Goal: Contribute content: Add original content to the website for others to see

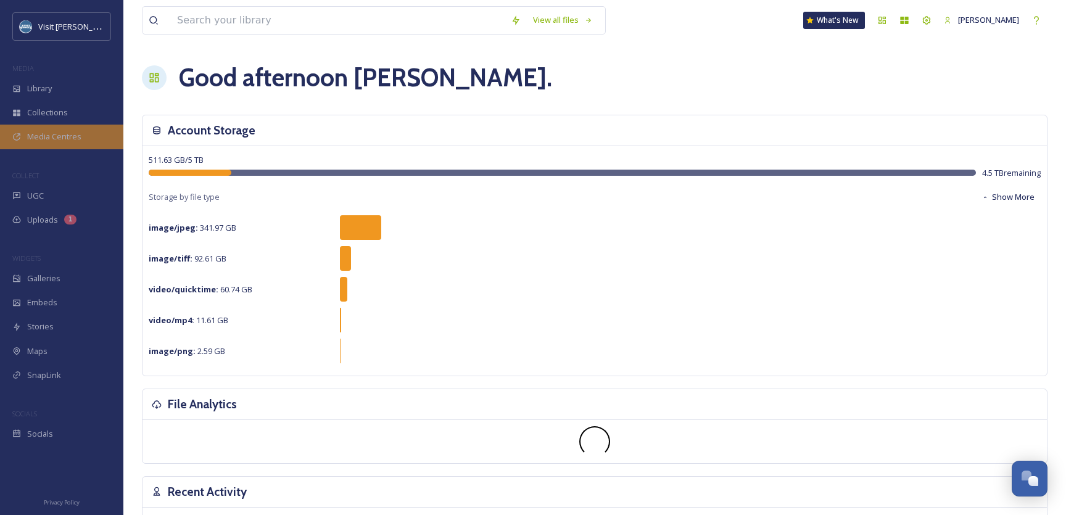
click at [52, 135] on span "Media Centres" at bounding box center [54, 137] width 54 height 12
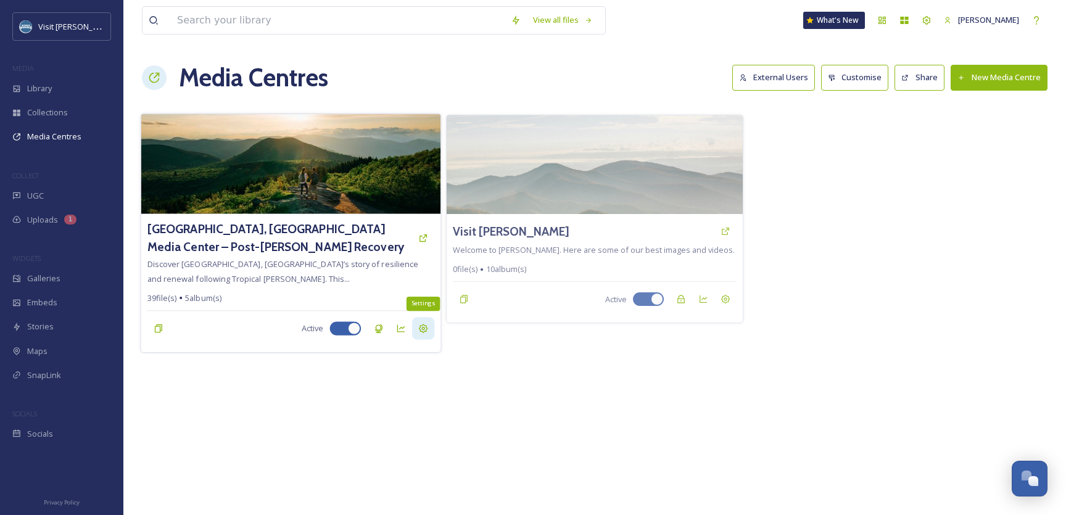
click at [421, 326] on icon at bounding box center [423, 328] width 10 height 10
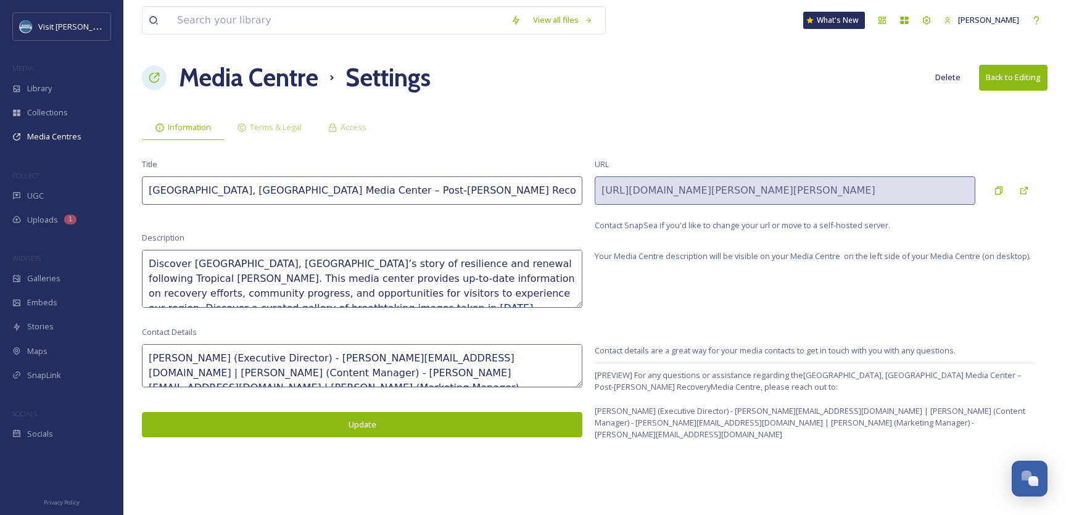
click at [1024, 77] on button "Back to Editing" at bounding box center [1013, 77] width 68 height 25
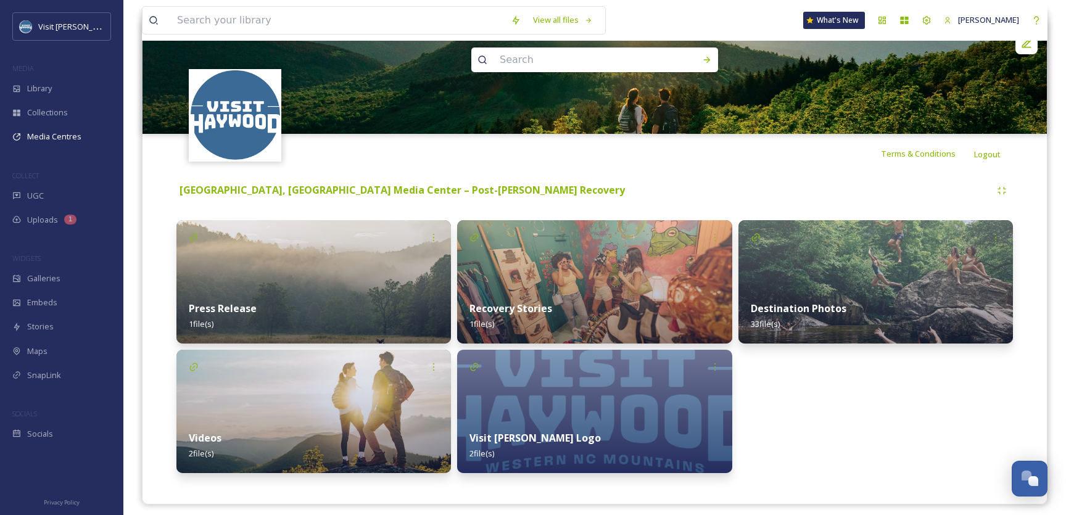
scroll to position [143, 0]
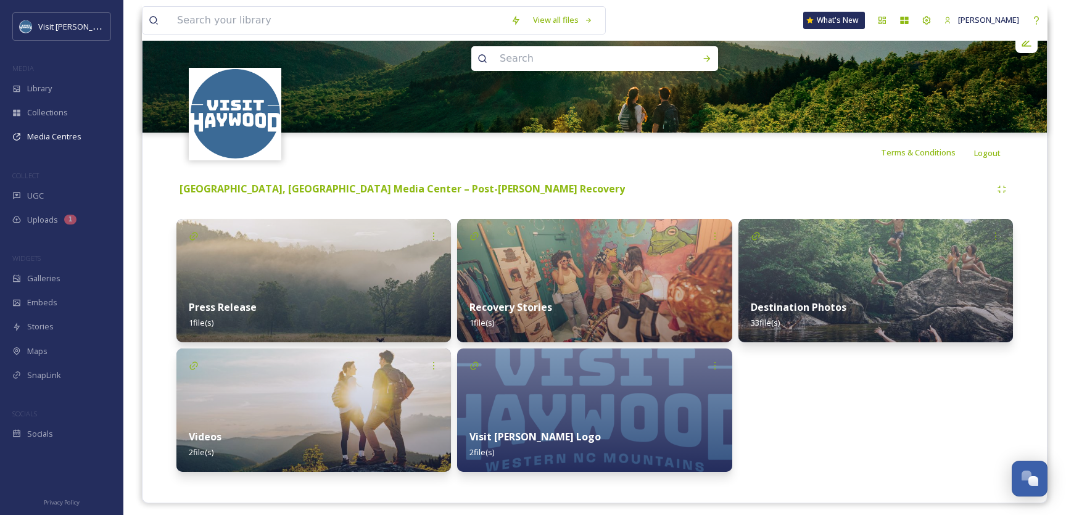
click at [626, 271] on img at bounding box center [594, 280] width 275 height 123
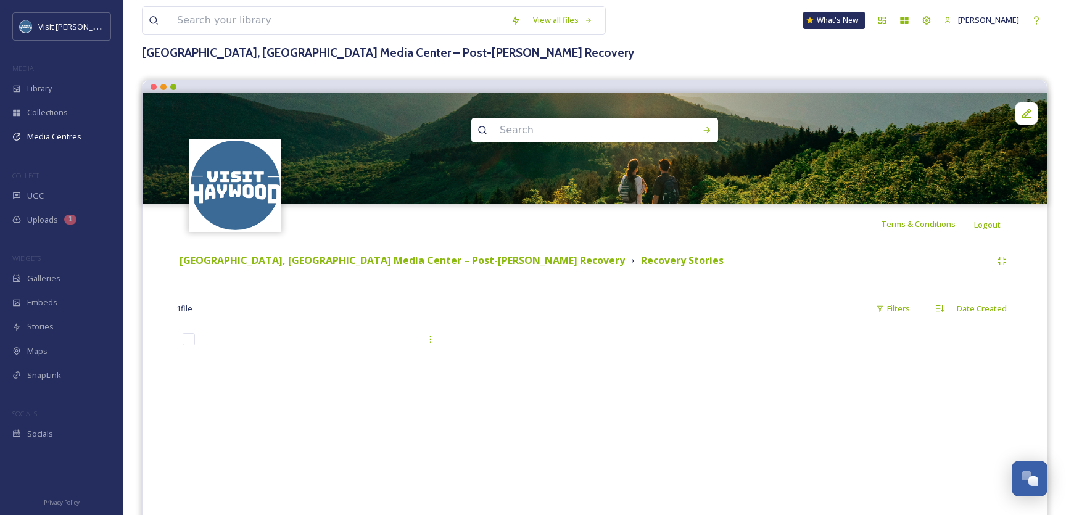
scroll to position [112, 0]
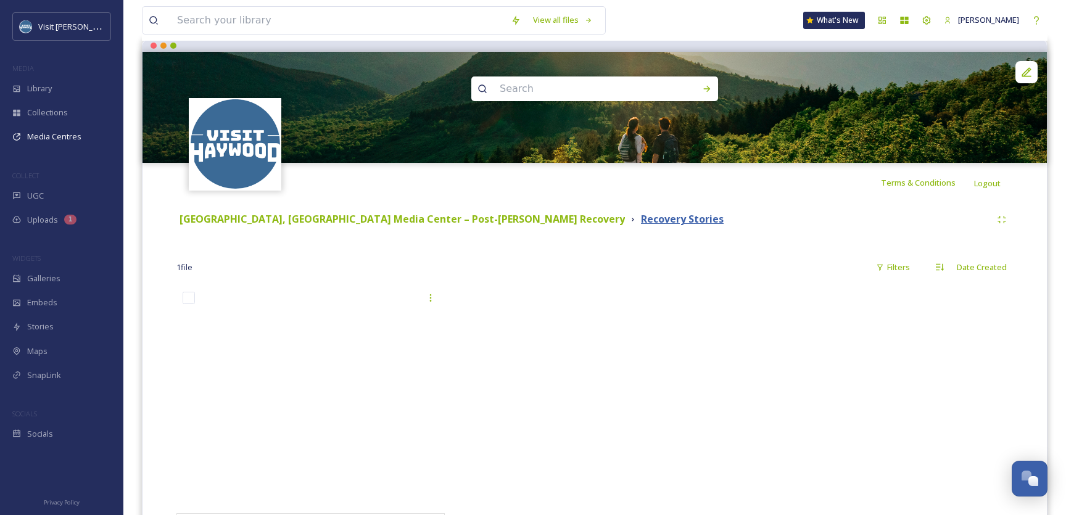
click at [641, 217] on strong "Recovery Stories" at bounding box center [682, 219] width 83 height 14
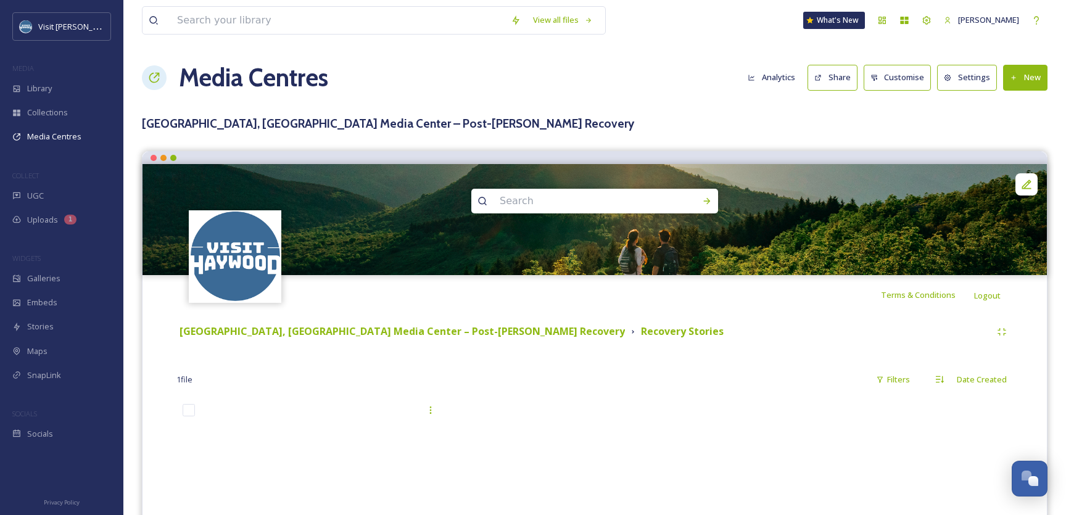
click at [973, 77] on button "Settings" at bounding box center [967, 77] width 60 height 25
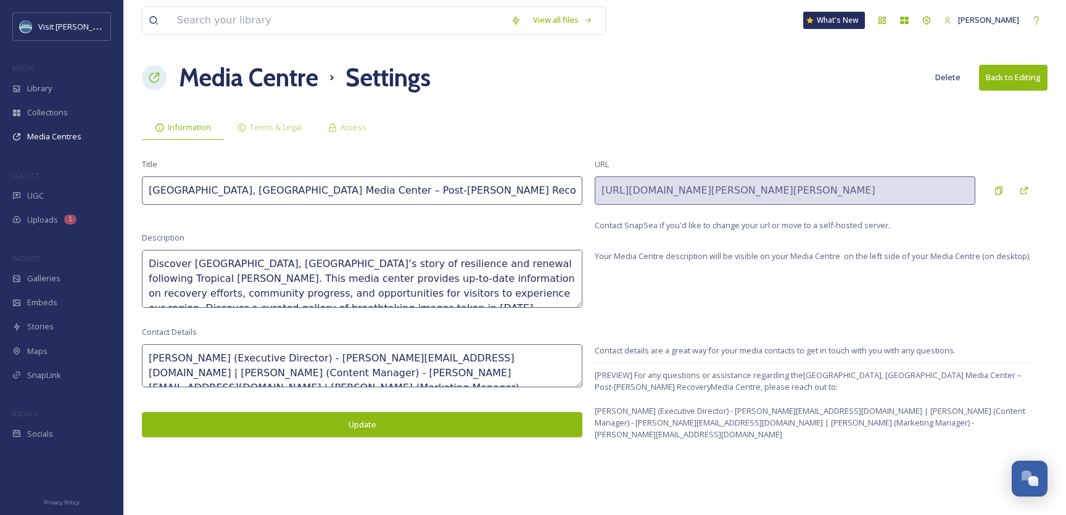
click at [1005, 79] on button "Back to Editing" at bounding box center [1013, 77] width 68 height 25
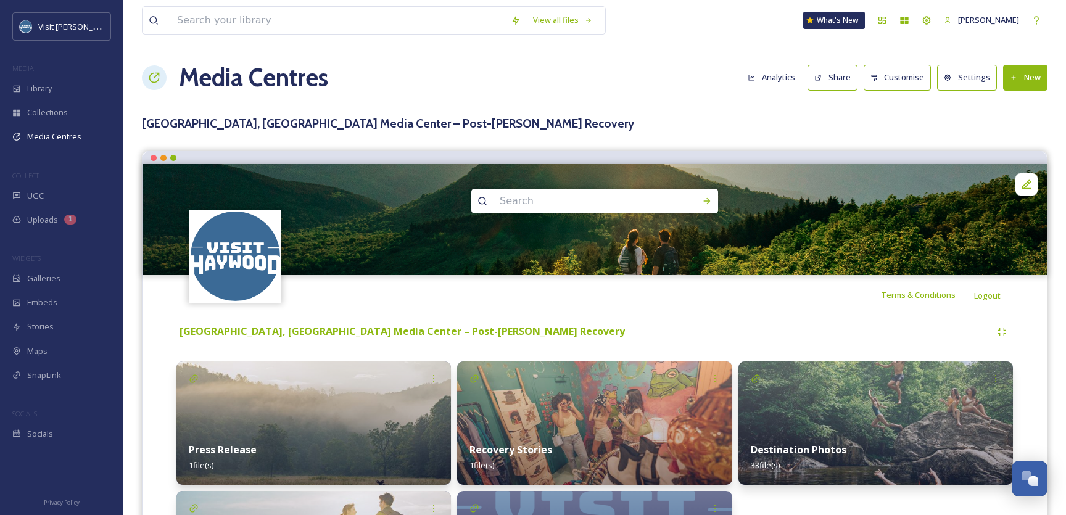
click at [1013, 79] on icon at bounding box center [1014, 78] width 8 height 8
click at [893, 115] on h3 "[GEOGRAPHIC_DATA], [GEOGRAPHIC_DATA] Media Center – Post-[PERSON_NAME] Recovery" at bounding box center [595, 124] width 906 height 18
click at [1011, 81] on button "New" at bounding box center [1025, 77] width 44 height 25
click at [618, 383] on img at bounding box center [594, 423] width 275 height 123
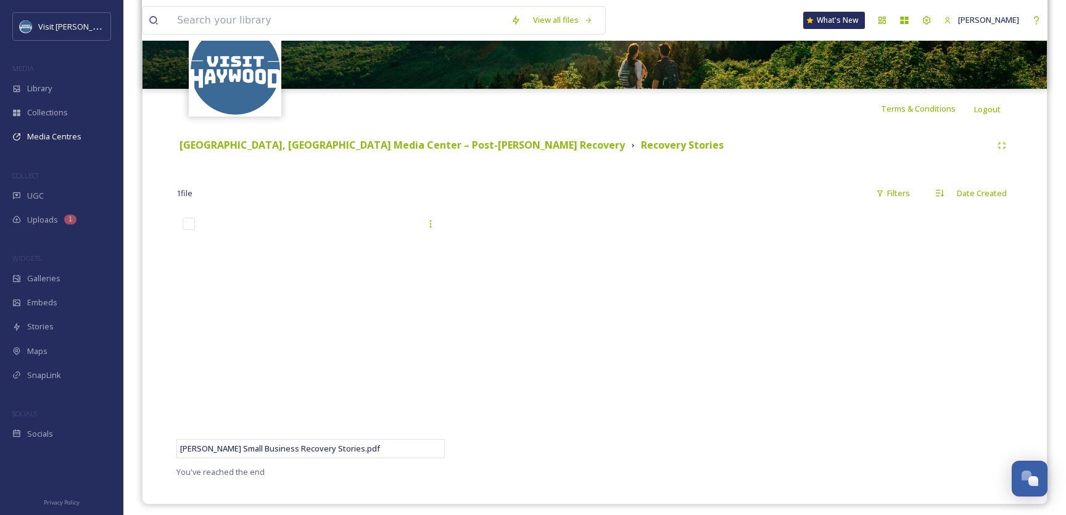
scroll to position [188, 0]
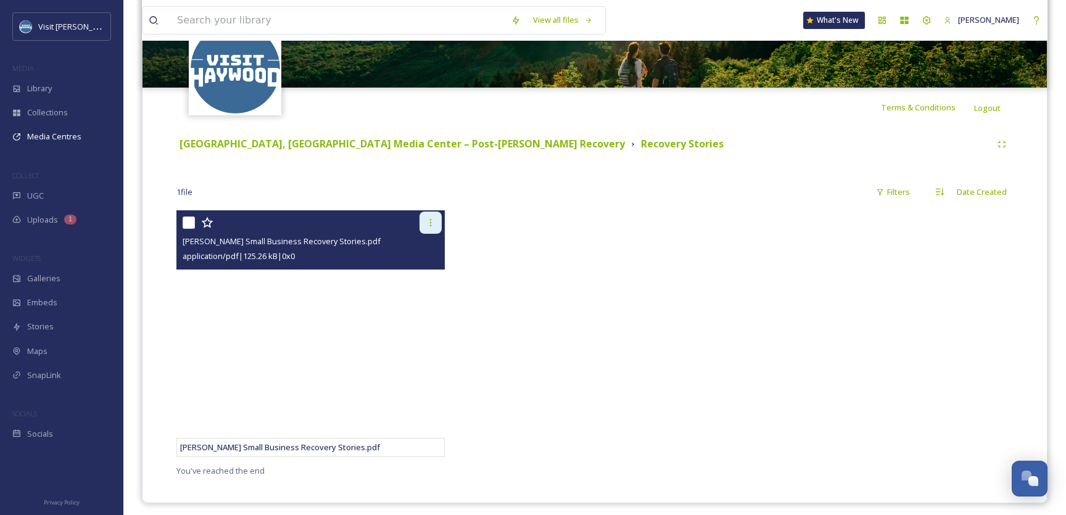
click at [431, 224] on icon at bounding box center [431, 223] width 10 height 10
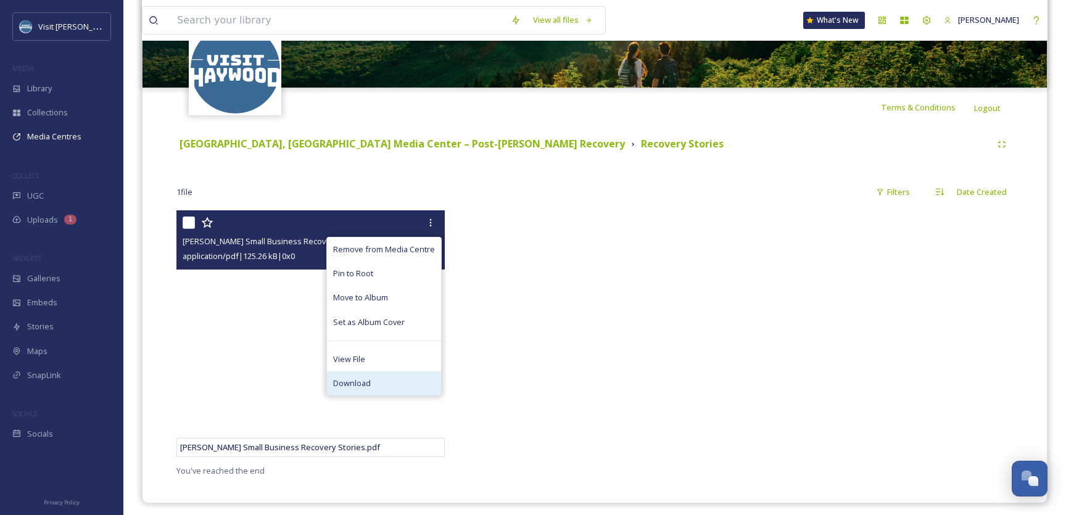
click at [376, 378] on div "Download" at bounding box center [384, 383] width 114 height 24
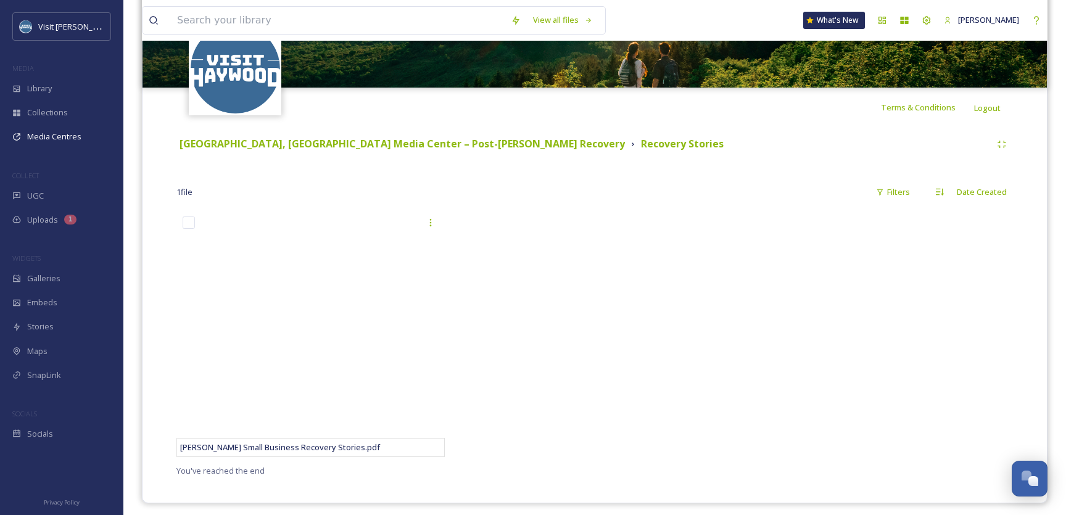
click at [618, 393] on div at bounding box center [594, 336] width 275 height 253
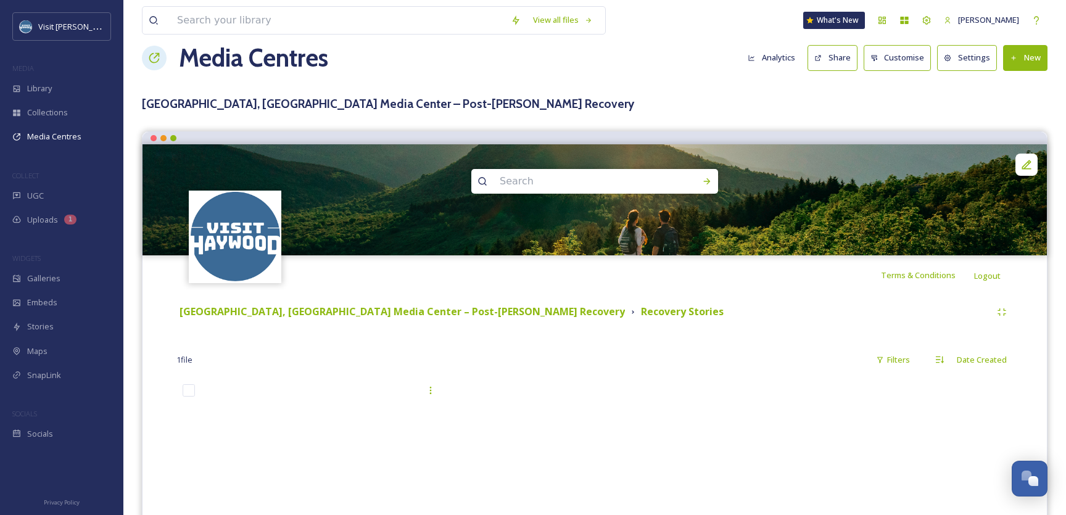
scroll to position [0, 0]
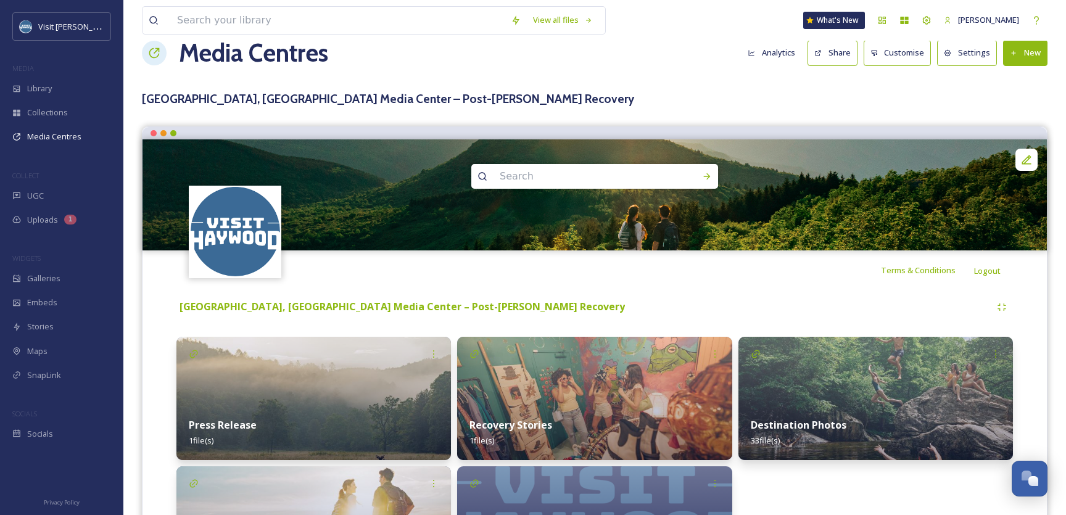
scroll to position [25, 0]
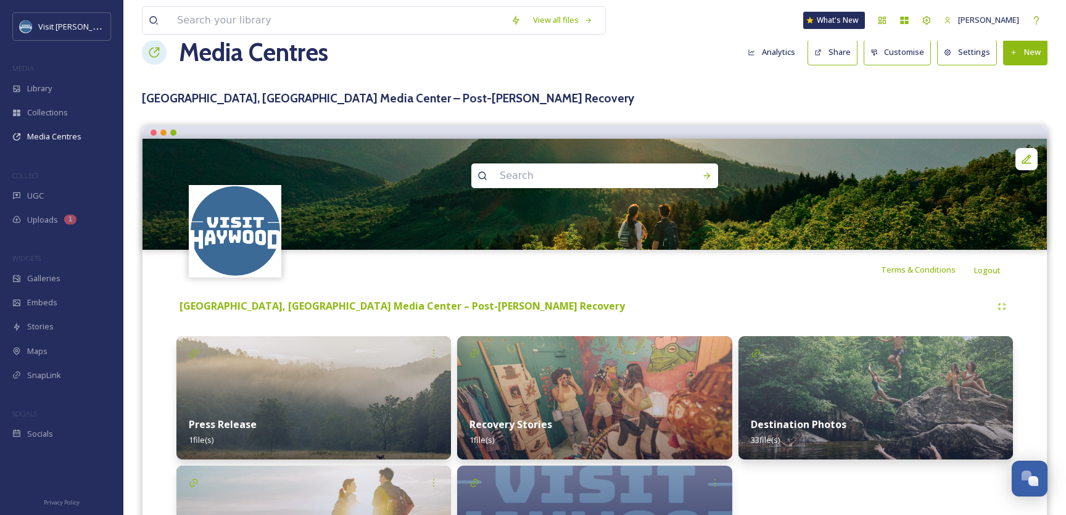
click at [1015, 54] on icon at bounding box center [1014, 53] width 8 height 8
click at [1017, 94] on div "Add Album" at bounding box center [1021, 105] width 52 height 24
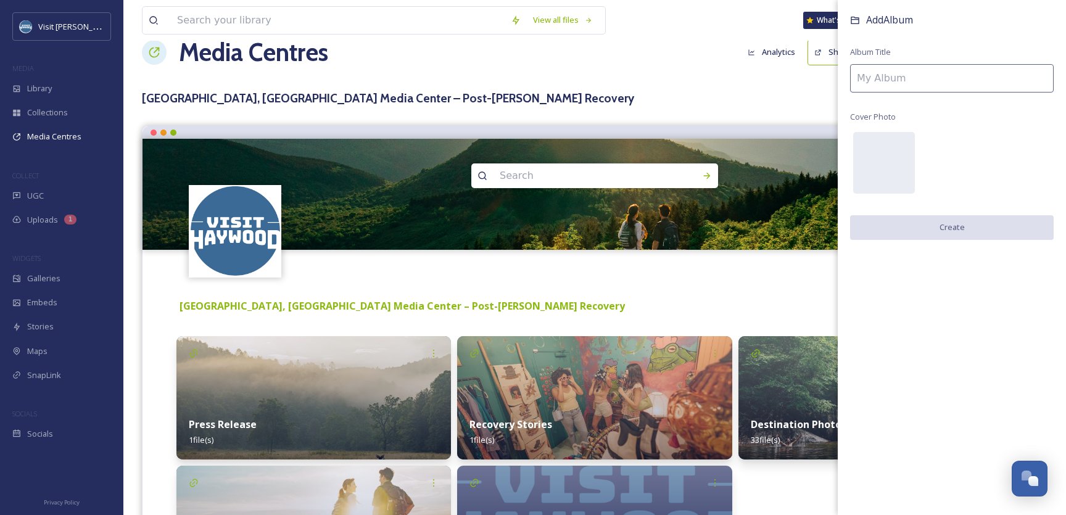
click at [900, 80] on input at bounding box center [952, 78] width 204 height 28
paste input "Small Business Recovery Stories"
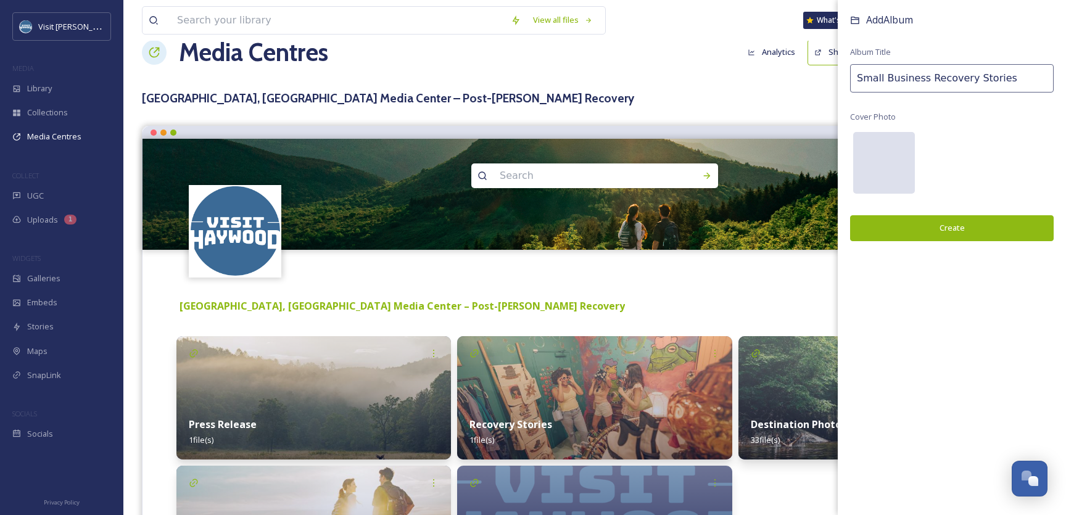
type input "Small Business Recovery Stories"
click at [887, 154] on div at bounding box center [884, 163] width 62 height 62
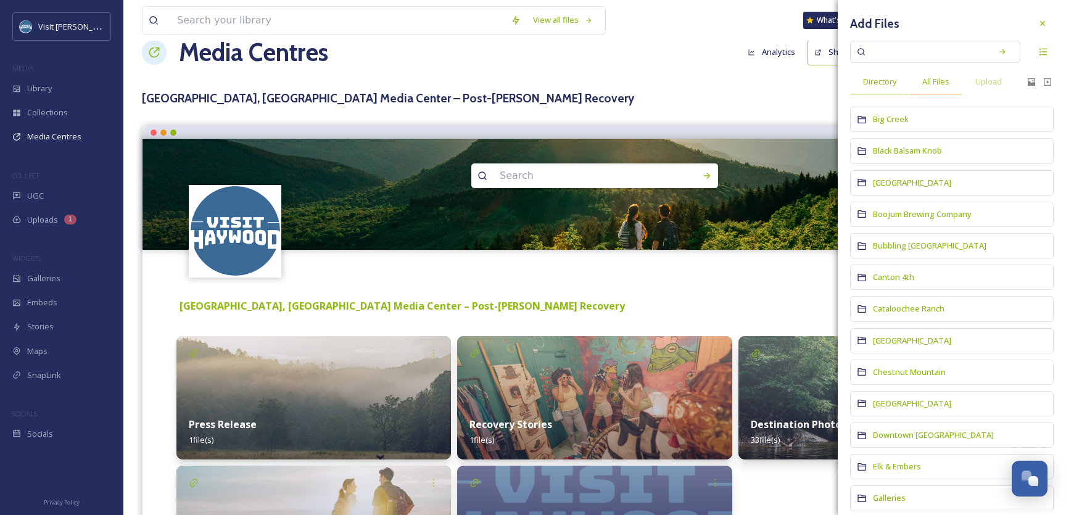
click at [935, 80] on span "All Files" at bounding box center [936, 82] width 27 height 12
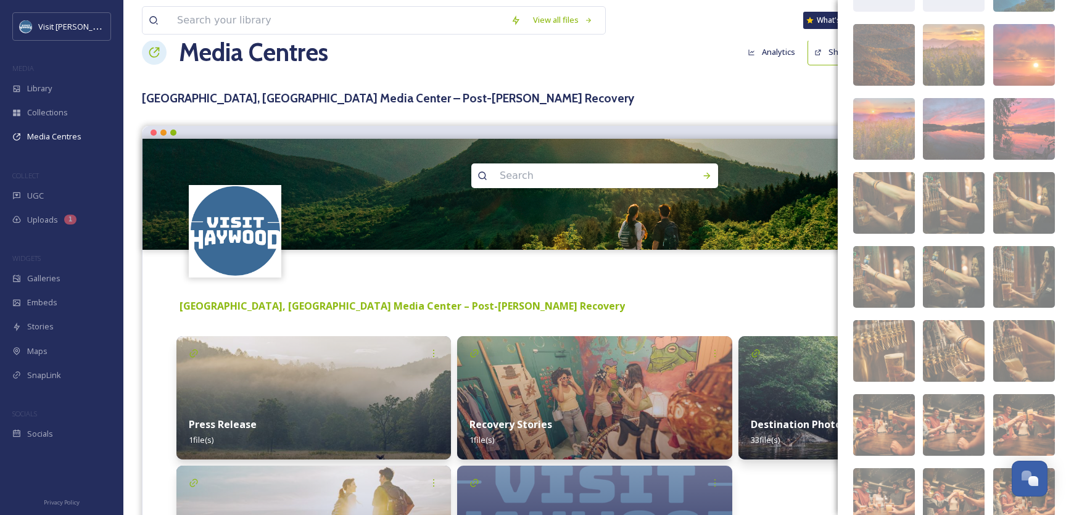
scroll to position [0, 0]
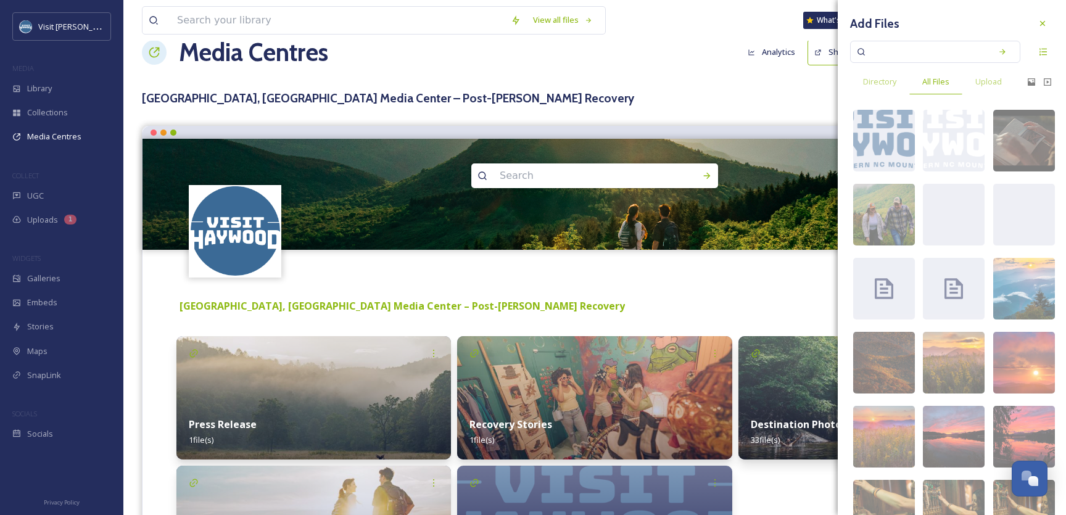
click at [900, 54] on input at bounding box center [927, 51] width 117 height 27
type input "funky fern"
click at [1000, 45] on div "Search" at bounding box center [1003, 52] width 22 height 22
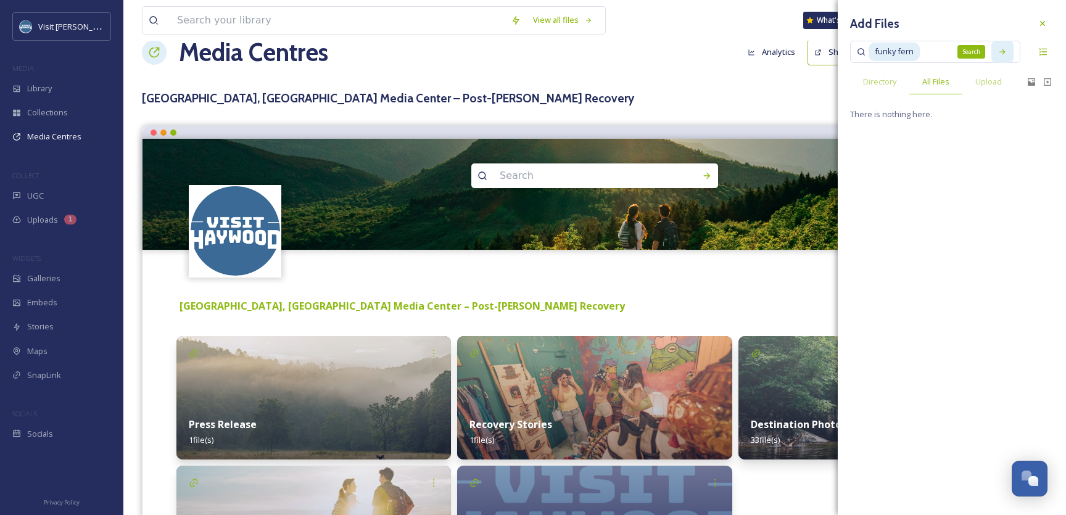
click at [998, 54] on icon at bounding box center [1002, 52] width 9 height 9
click at [868, 77] on span "Directory" at bounding box center [879, 82] width 33 height 12
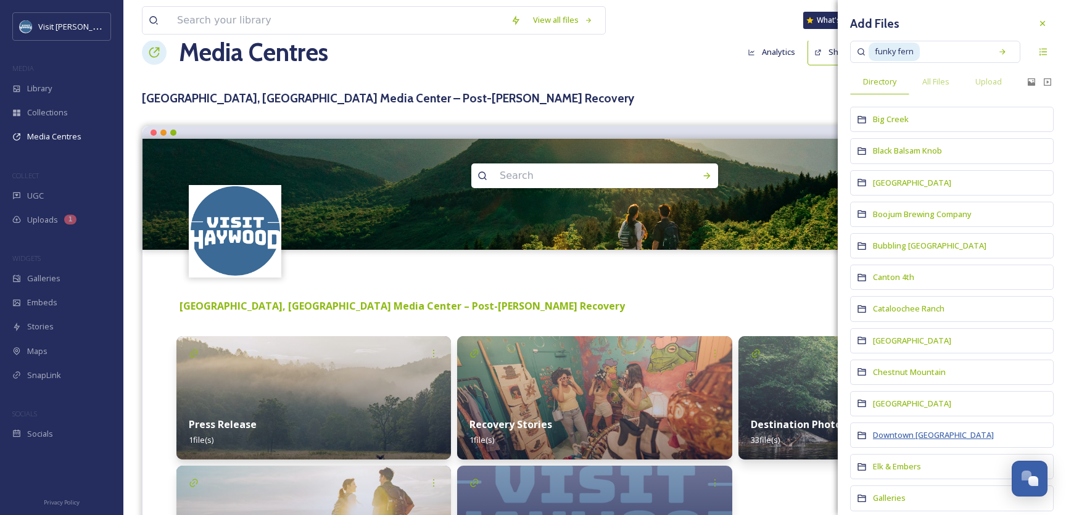
click at [924, 434] on span "Downtown [GEOGRAPHIC_DATA]" at bounding box center [933, 434] width 121 height 11
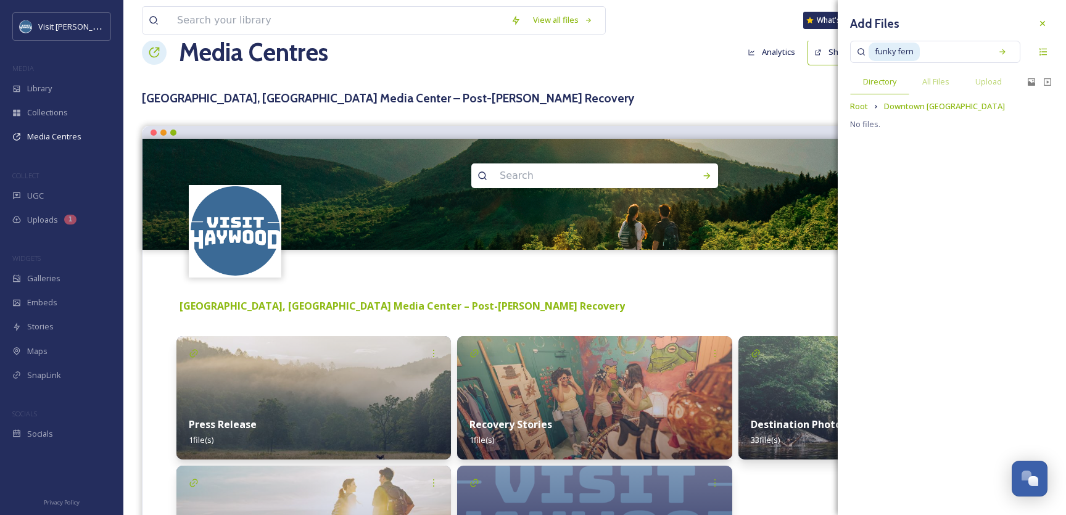
click at [892, 52] on span "funky fern" at bounding box center [894, 52] width 51 height 18
click at [936, 52] on input at bounding box center [953, 51] width 64 height 27
type input "f"
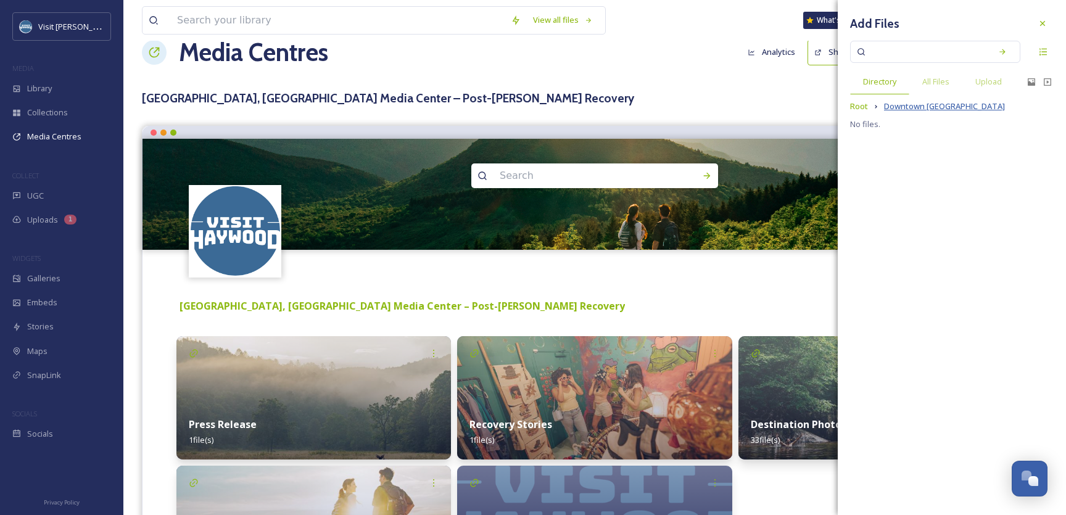
click at [907, 101] on span "Downtown [GEOGRAPHIC_DATA]" at bounding box center [944, 107] width 121 height 12
click at [911, 107] on span "Downtown [GEOGRAPHIC_DATA]" at bounding box center [944, 107] width 121 height 12
click at [879, 84] on span "Directory" at bounding box center [879, 82] width 33 height 12
click at [942, 83] on span "All Files" at bounding box center [936, 82] width 27 height 12
click at [885, 79] on span "Directory" at bounding box center [879, 82] width 33 height 12
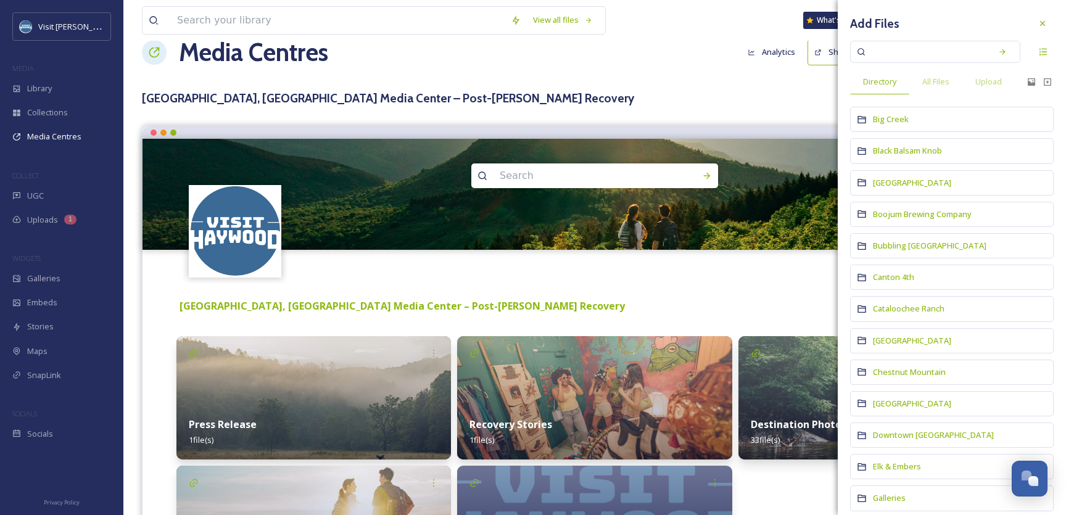
scroll to position [8, 0]
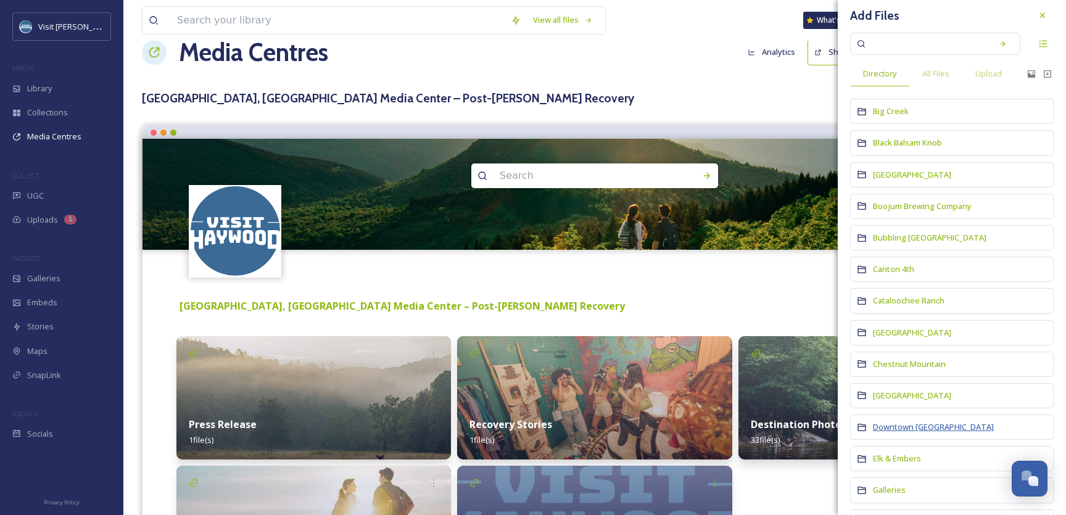
click at [937, 425] on span "Downtown [GEOGRAPHIC_DATA]" at bounding box center [933, 426] width 121 height 11
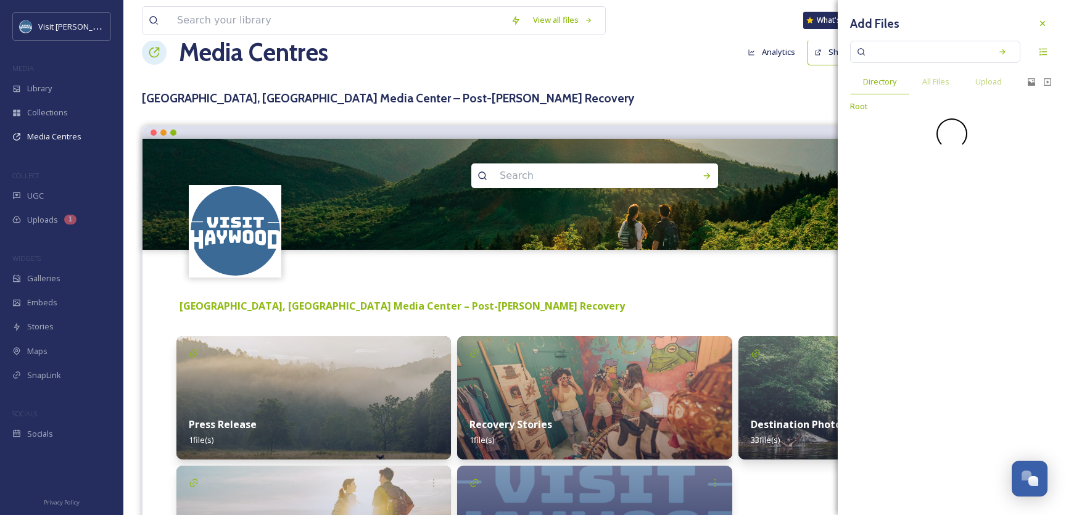
scroll to position [0, 0]
click at [1003, 51] on icon at bounding box center [1002, 52] width 9 height 9
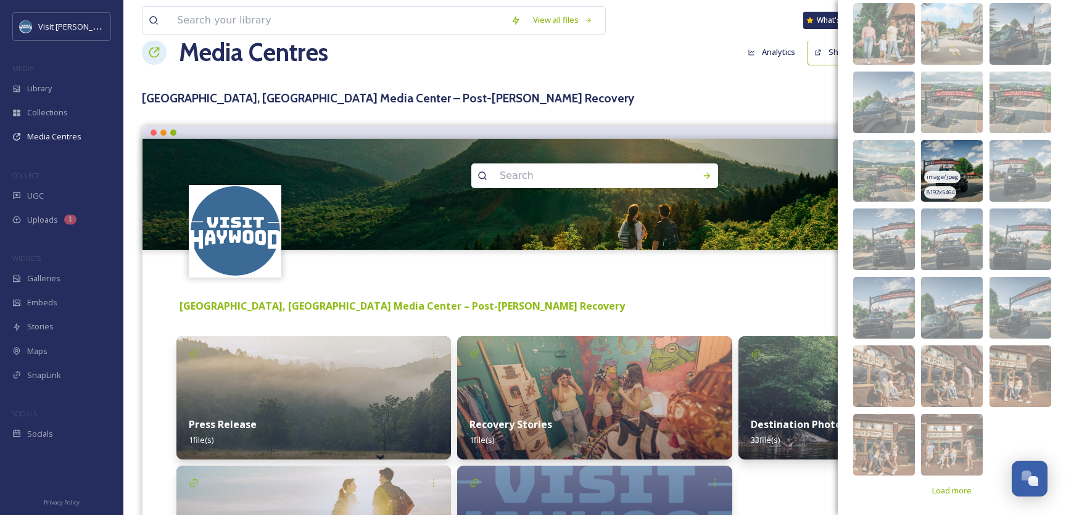
scroll to position [118, 0]
click at [955, 491] on span "Load more" at bounding box center [951, 491] width 39 height 12
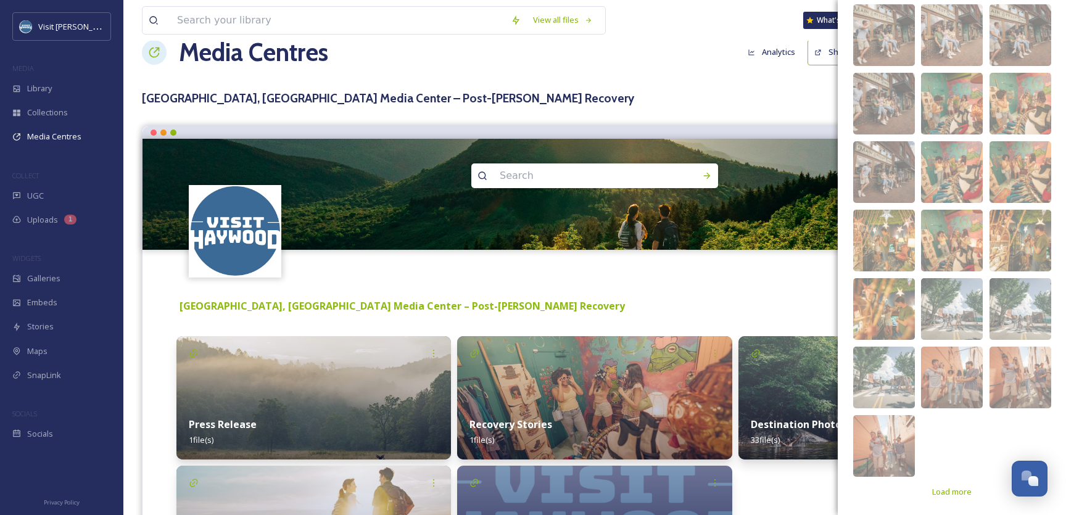
scroll to position [598, 0]
click at [963, 247] on img at bounding box center [952, 240] width 62 height 62
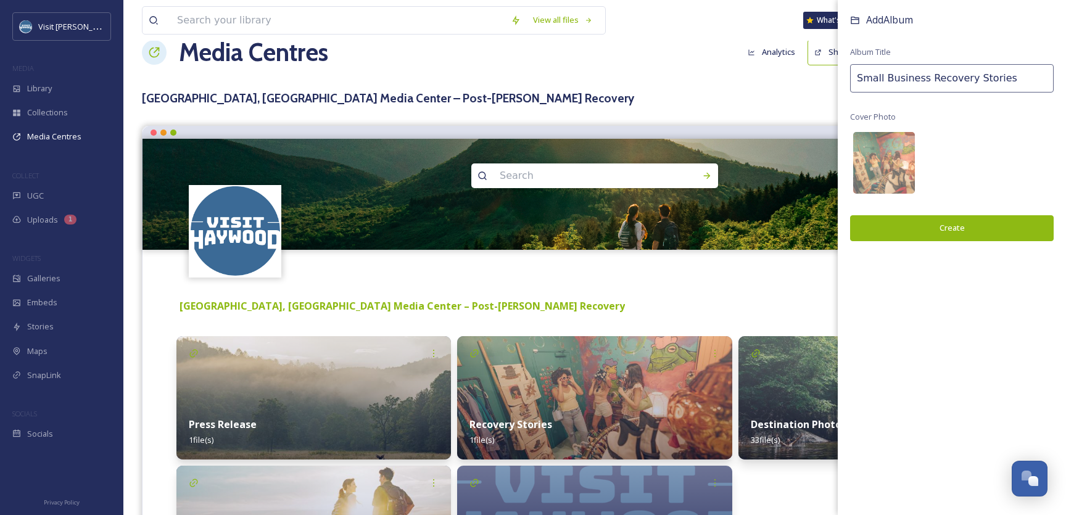
click at [961, 228] on button "Create" at bounding box center [952, 227] width 204 height 25
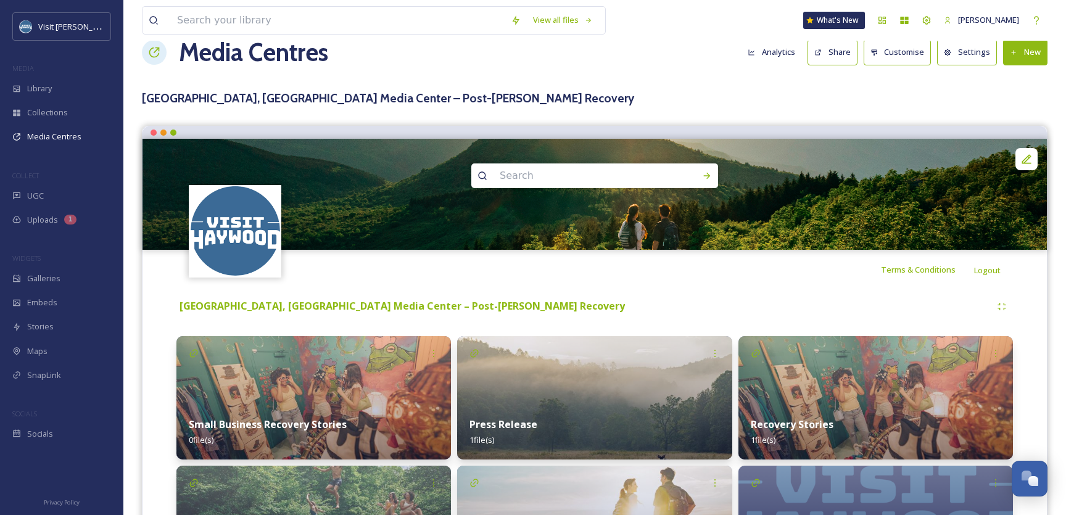
click at [349, 388] on img at bounding box center [313, 397] width 275 height 123
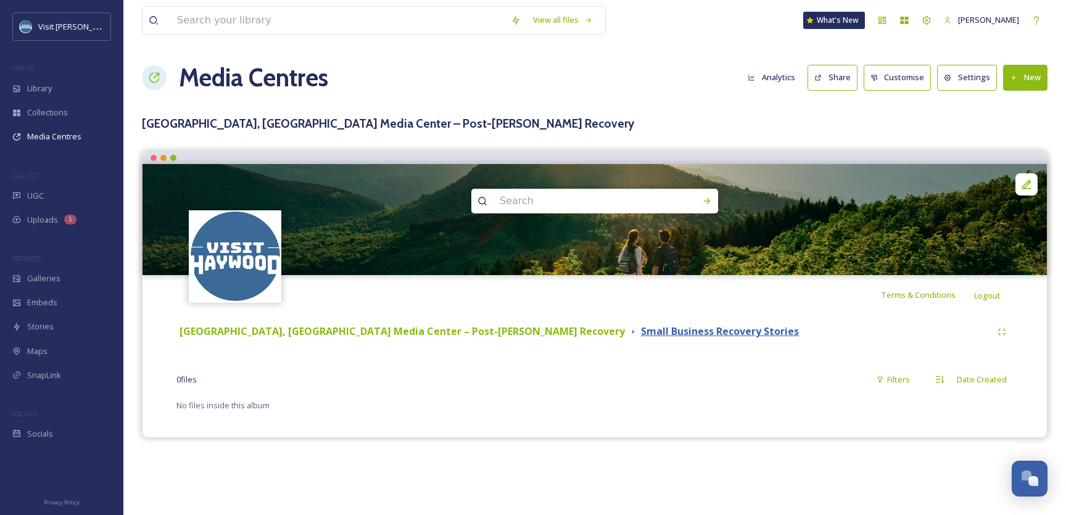
click at [641, 335] on strong "Small Business Recovery Stories" at bounding box center [720, 332] width 158 height 14
click at [1012, 75] on icon at bounding box center [1014, 78] width 8 height 8
click at [1011, 102] on span "Add Files" at bounding box center [1017, 107] width 33 height 12
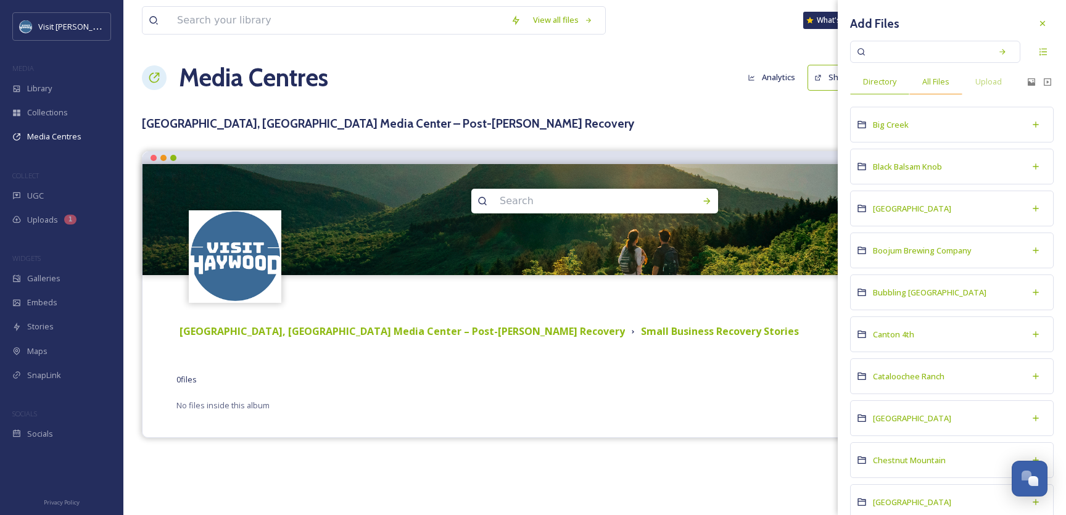
click at [932, 82] on span "All Files" at bounding box center [936, 82] width 27 height 12
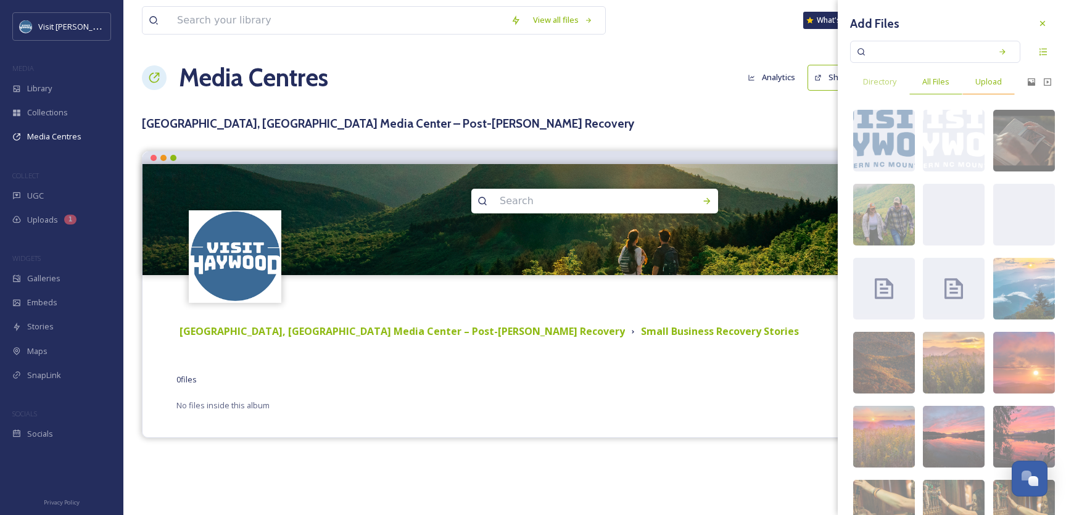
click at [993, 81] on span "Upload" at bounding box center [989, 82] width 27 height 12
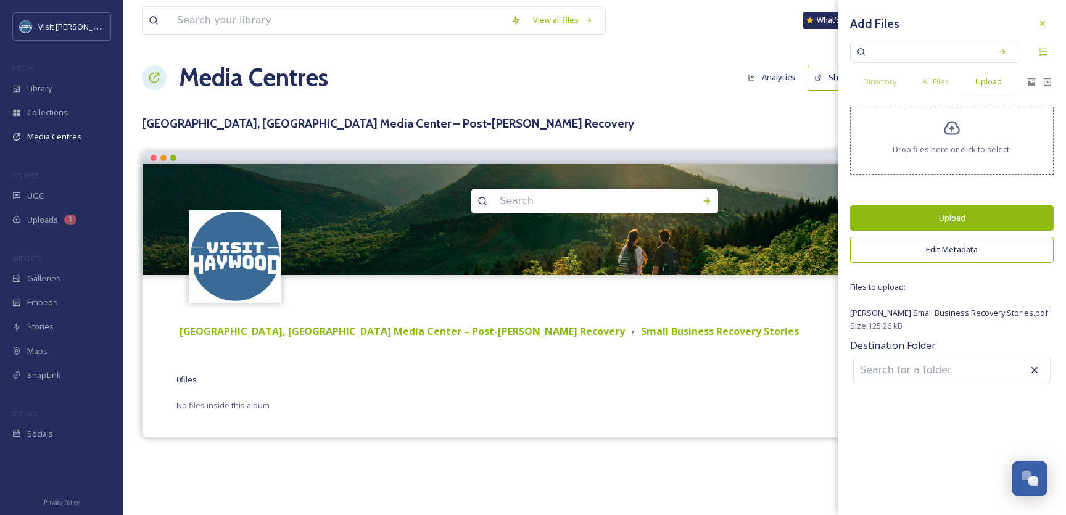
click at [976, 221] on button "Upload" at bounding box center [952, 217] width 204 height 25
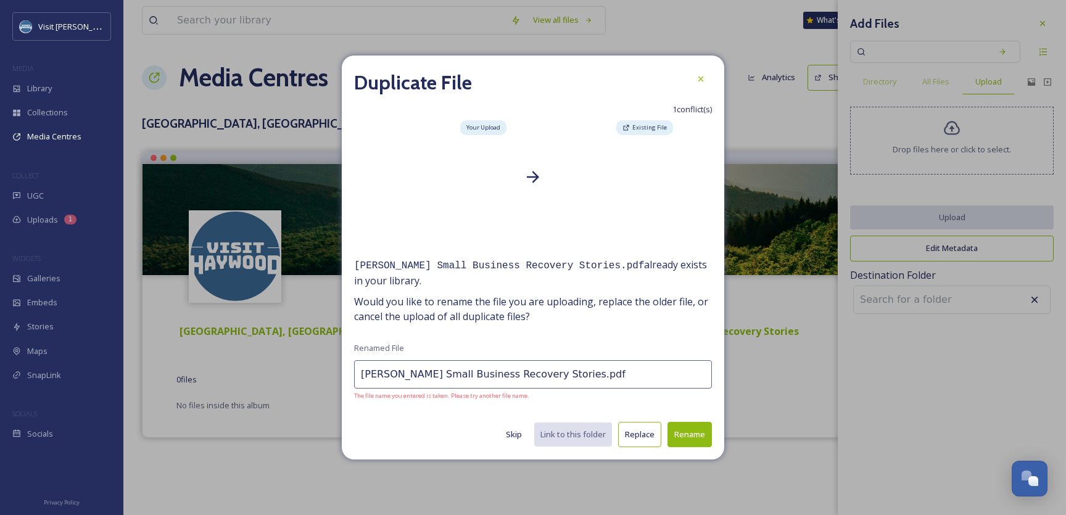
click at [636, 435] on button "Replace" at bounding box center [639, 434] width 43 height 25
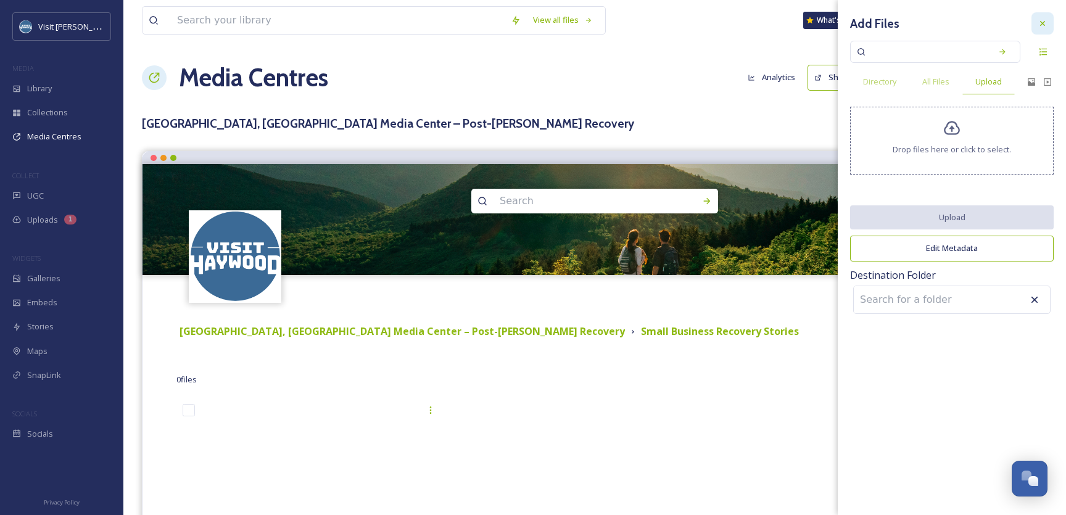
click at [1046, 24] on icon at bounding box center [1043, 24] width 10 height 10
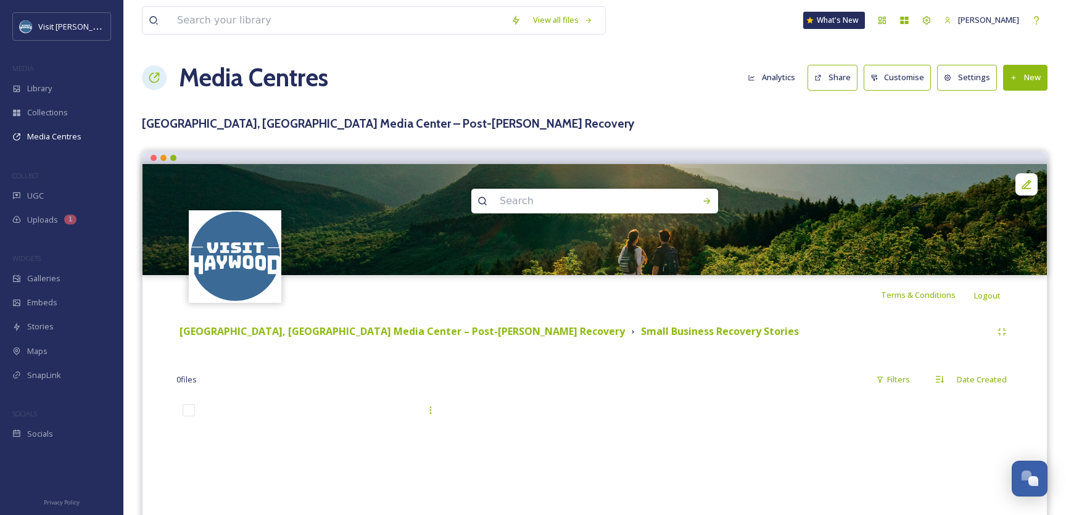
click at [390, 119] on h3 "[GEOGRAPHIC_DATA], [GEOGRAPHIC_DATA] Media Center – Post-[PERSON_NAME] Recovery" at bounding box center [595, 124] width 906 height 18
click at [276, 82] on h1 "Media Centres" at bounding box center [253, 77] width 149 height 37
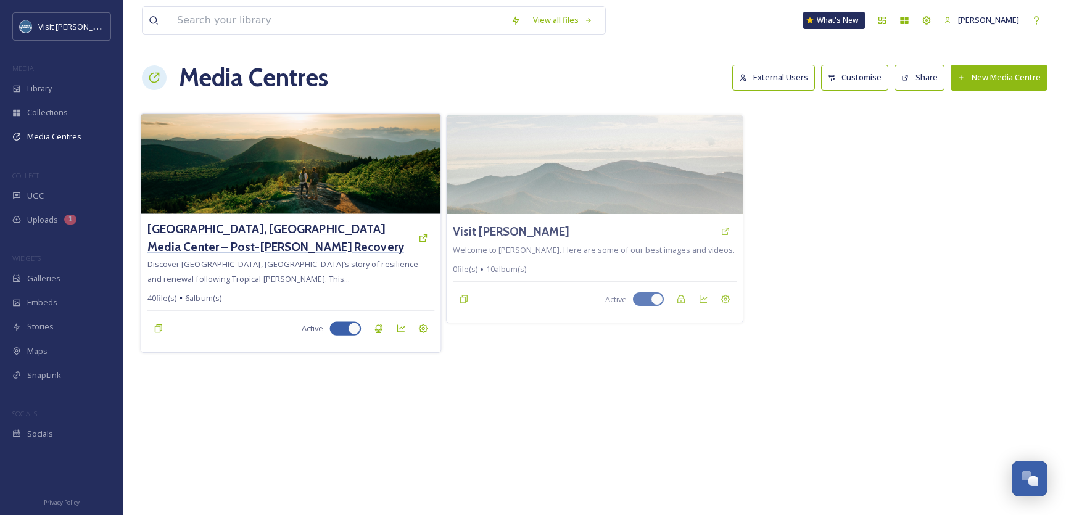
click at [329, 234] on h3 "[GEOGRAPHIC_DATA], [GEOGRAPHIC_DATA] Media Center – Post-[PERSON_NAME] Recovery" at bounding box center [279, 238] width 265 height 36
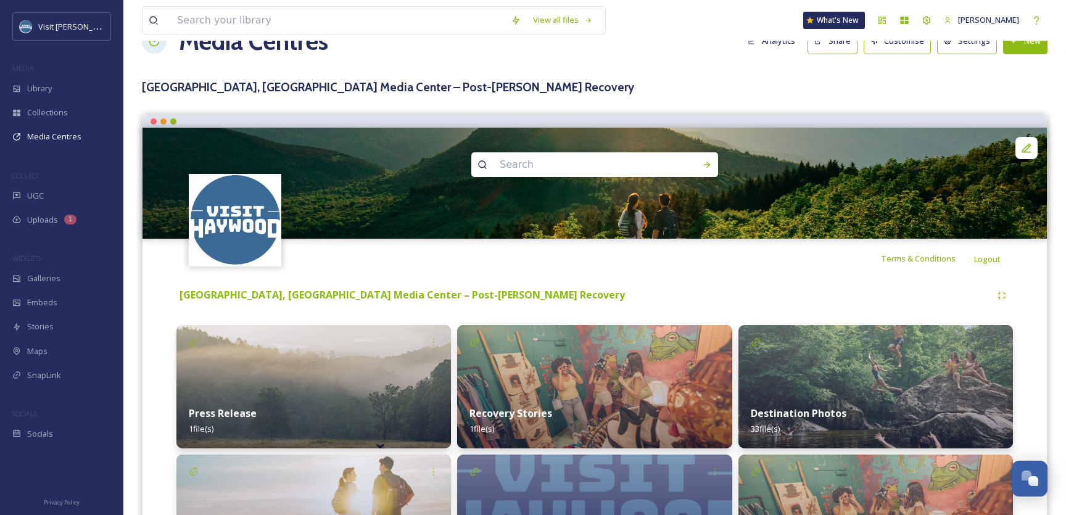
scroll to position [149, 0]
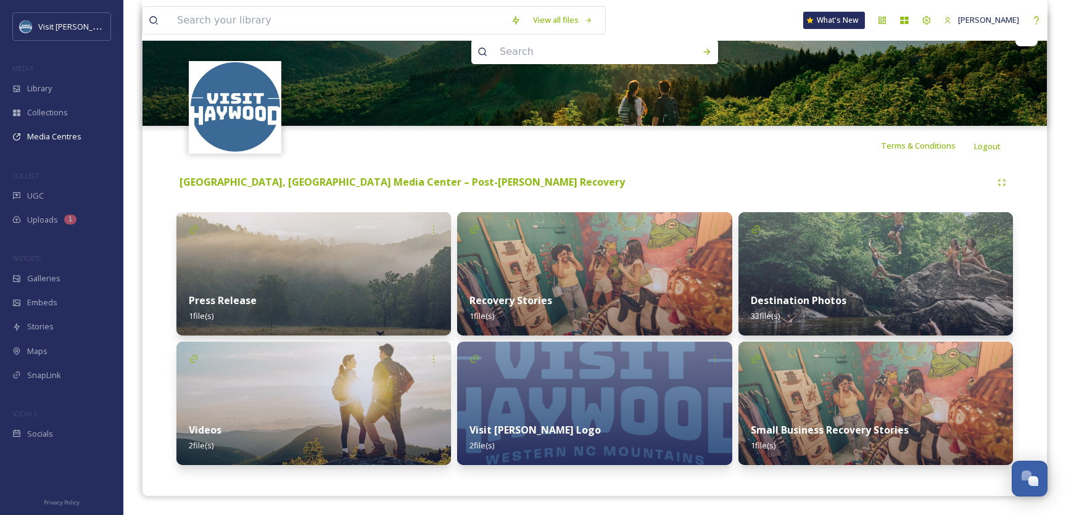
click at [703, 241] on div at bounding box center [715, 229] width 35 height 35
click at [639, 234] on img at bounding box center [594, 273] width 275 height 123
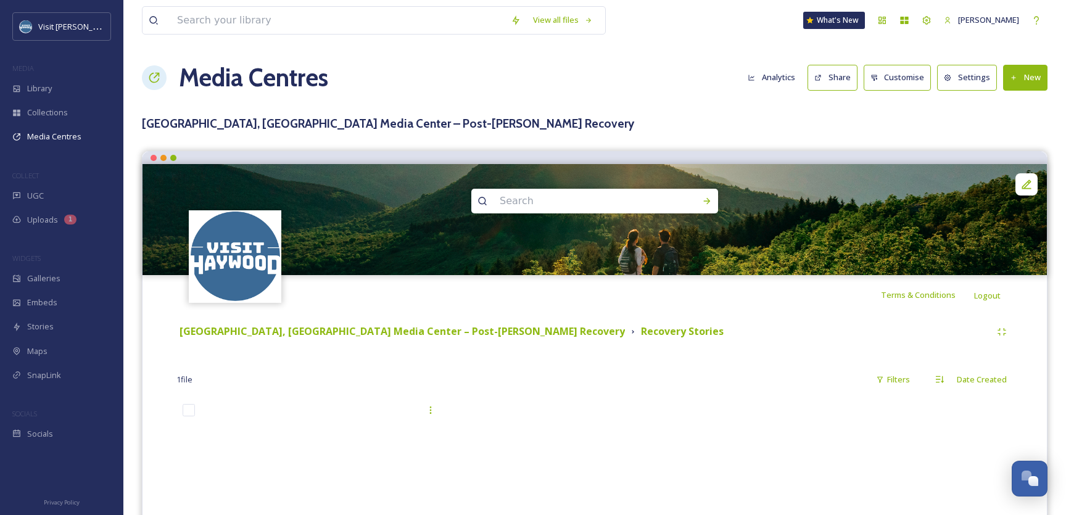
click at [962, 79] on button "Settings" at bounding box center [967, 77] width 60 height 25
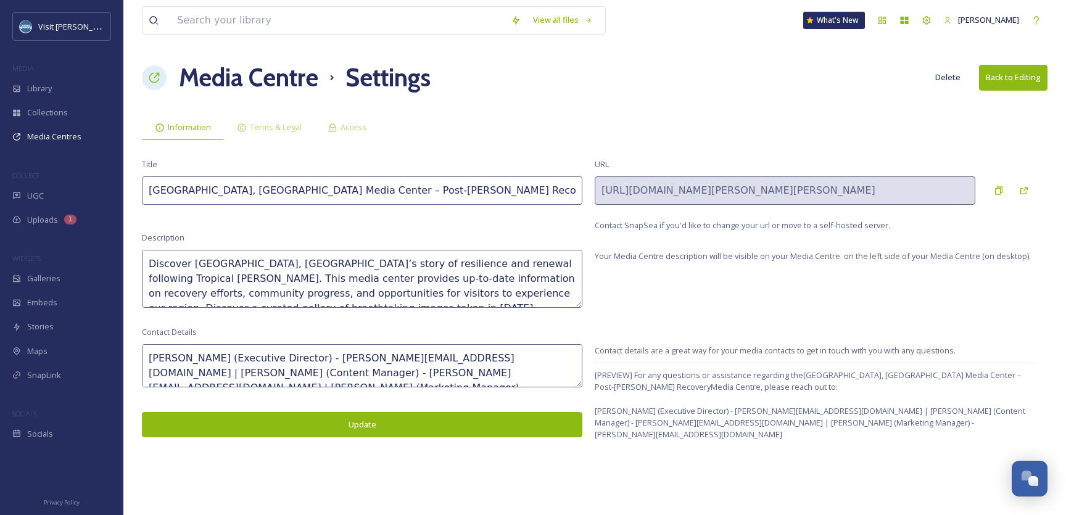
click at [997, 83] on button "Back to Editing" at bounding box center [1013, 77] width 68 height 25
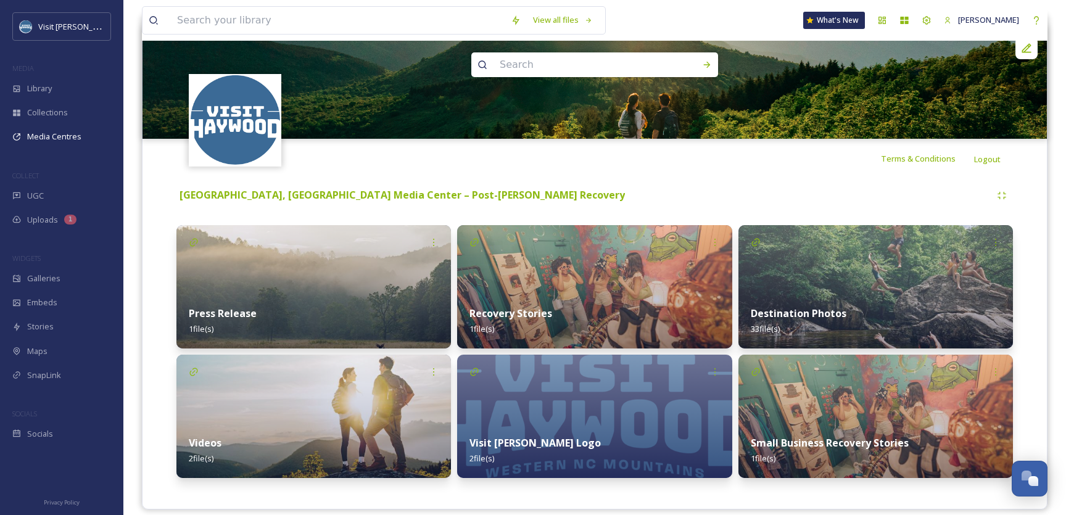
scroll to position [149, 0]
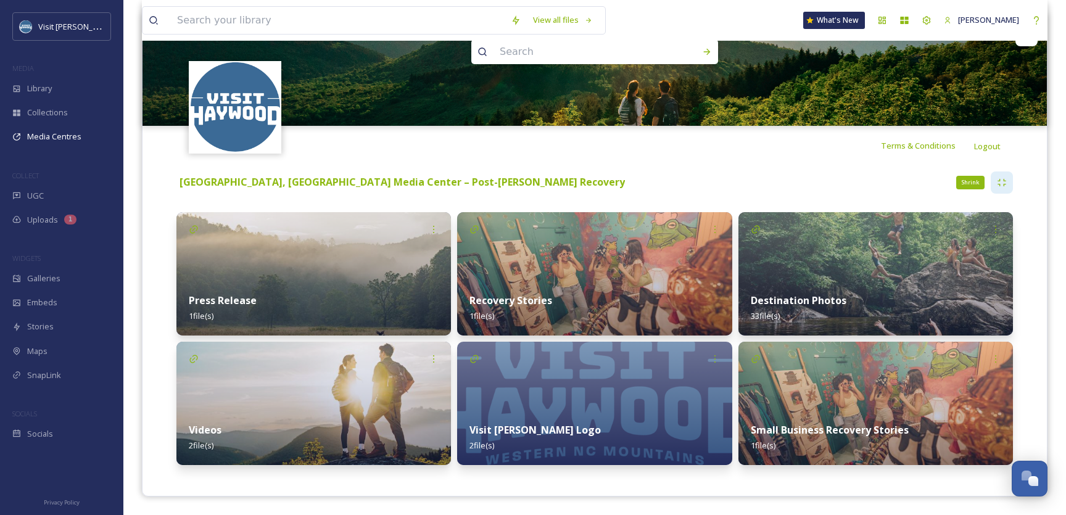
click at [998, 186] on icon at bounding box center [1002, 183] width 10 height 10
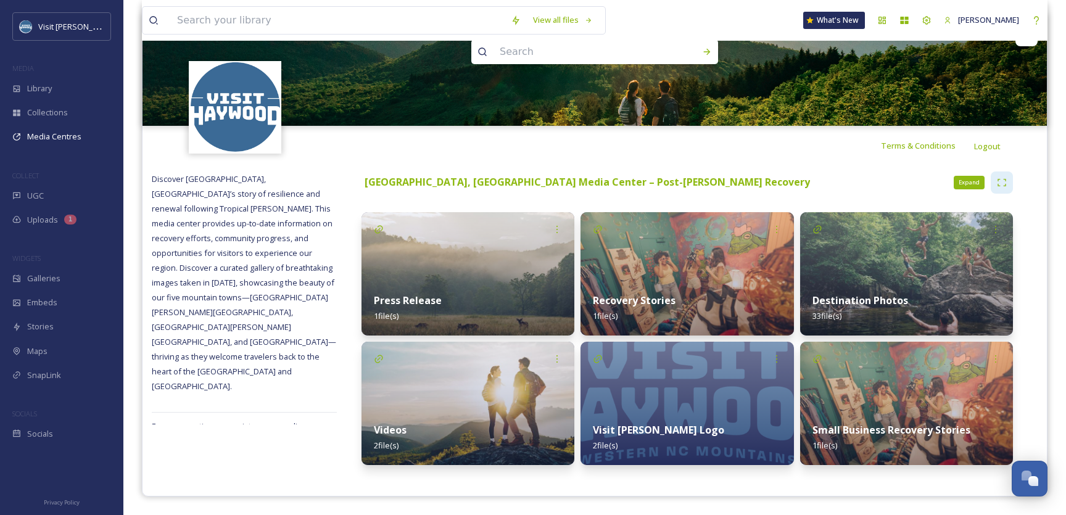
click at [998, 186] on icon at bounding box center [1002, 183] width 10 height 10
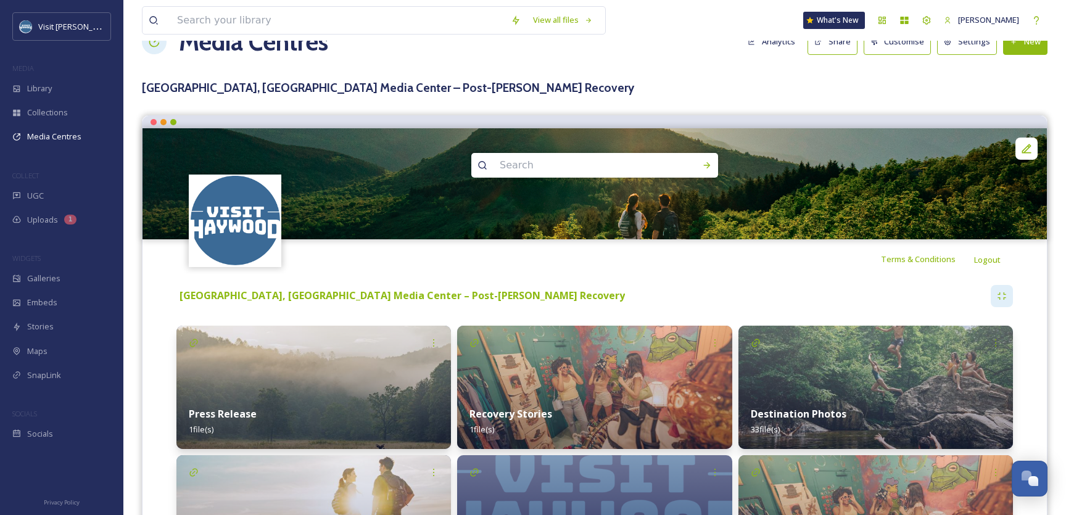
scroll to position [0, 0]
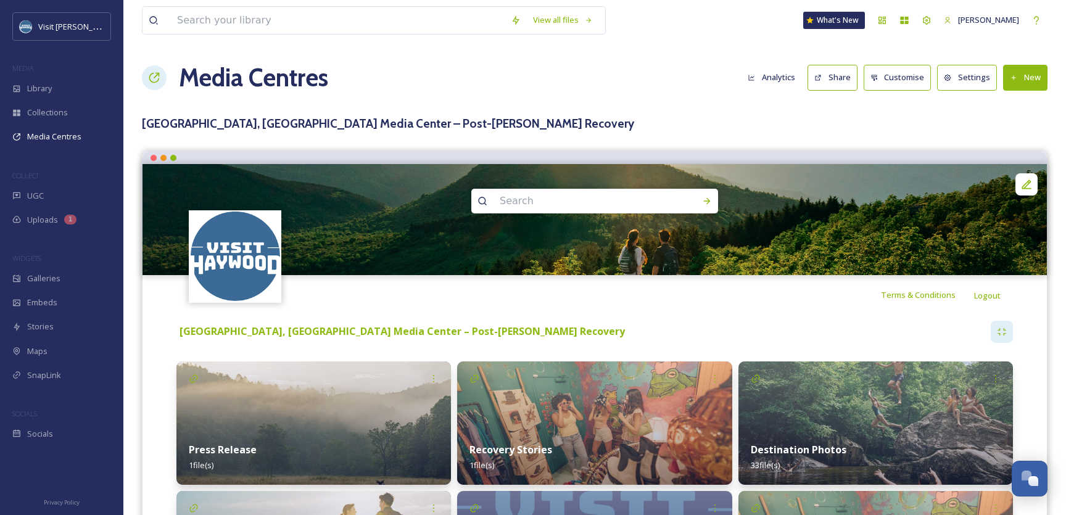
click at [950, 80] on icon at bounding box center [948, 77] width 7 height 7
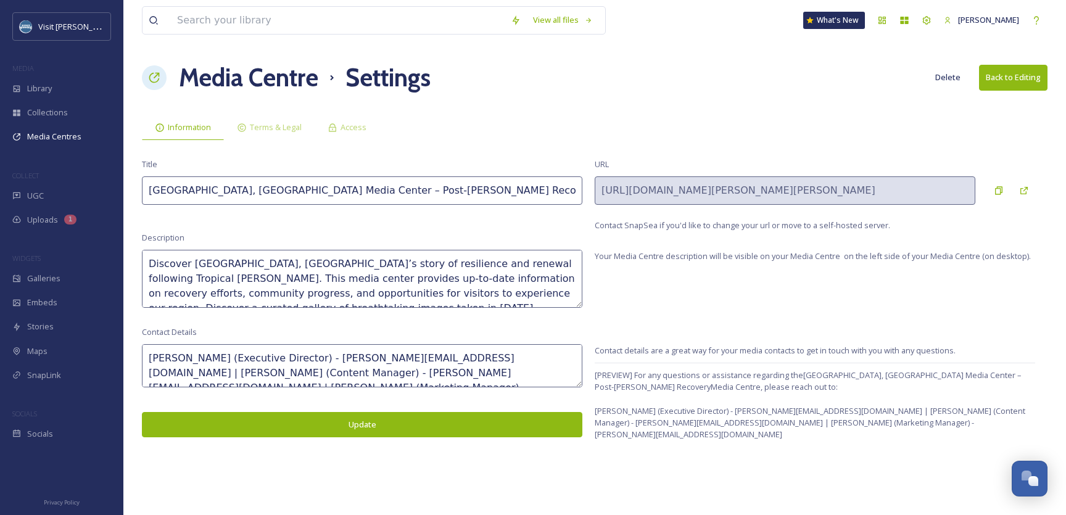
click at [1016, 72] on button "Back to Editing" at bounding box center [1013, 77] width 68 height 25
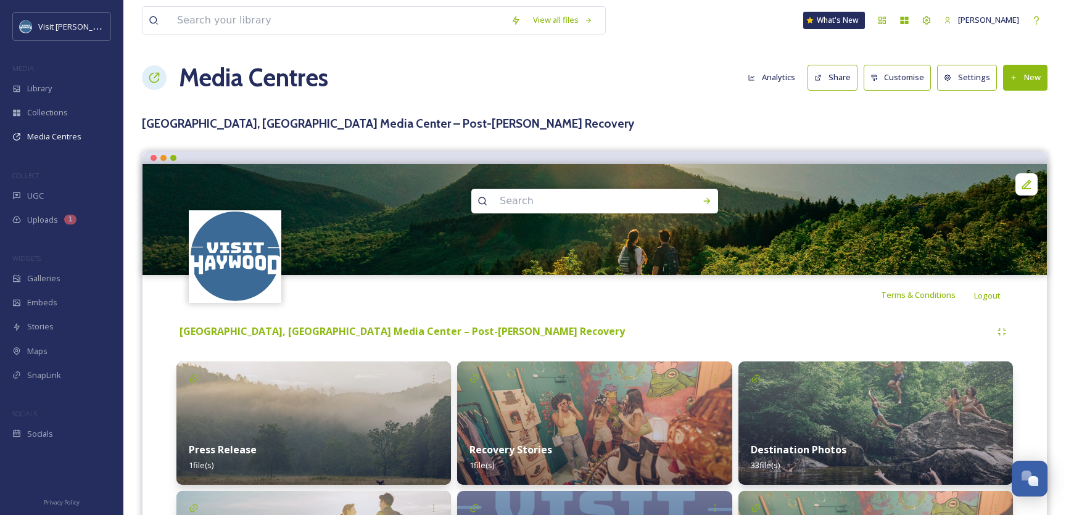
click at [879, 78] on icon at bounding box center [875, 78] width 8 height 8
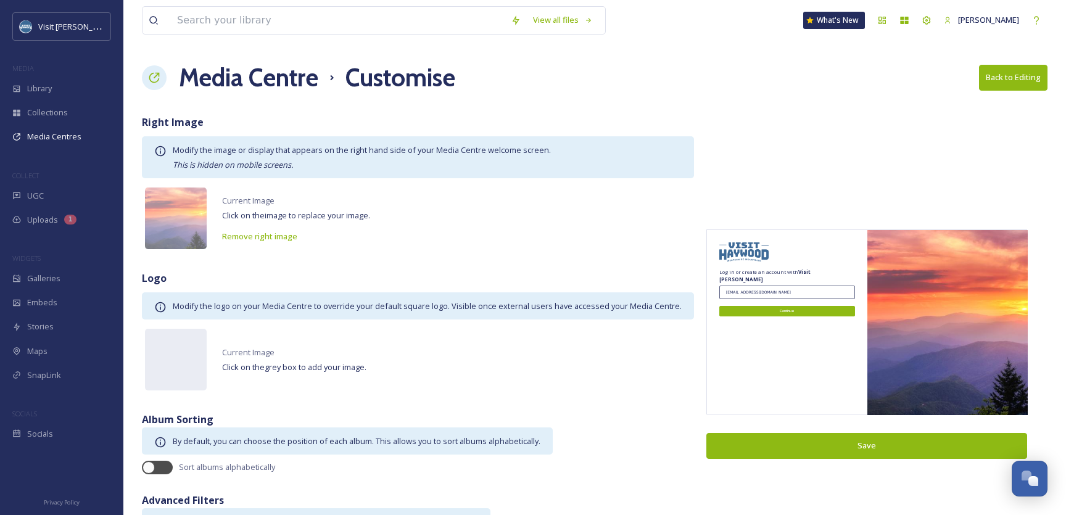
click at [996, 82] on button "Back to Editing" at bounding box center [1013, 77] width 68 height 25
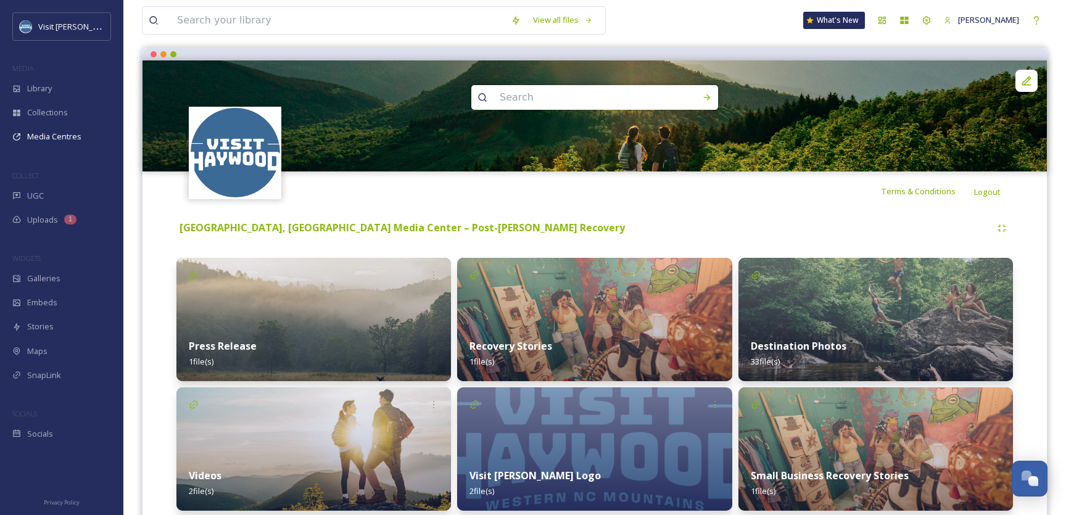
scroll to position [149, 0]
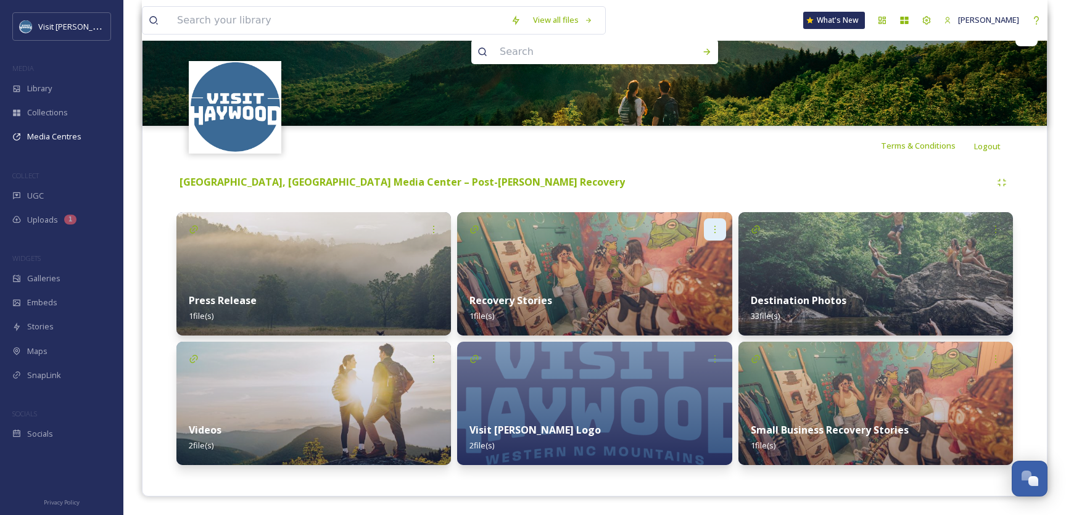
click at [716, 231] on icon at bounding box center [715, 230] width 10 height 10
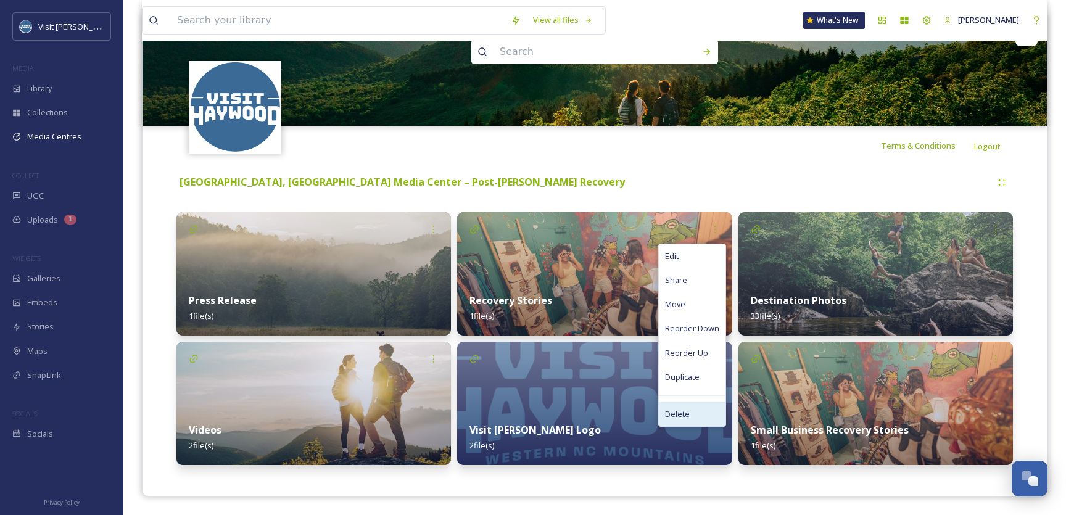
click at [683, 410] on span "Delete" at bounding box center [677, 415] width 25 height 12
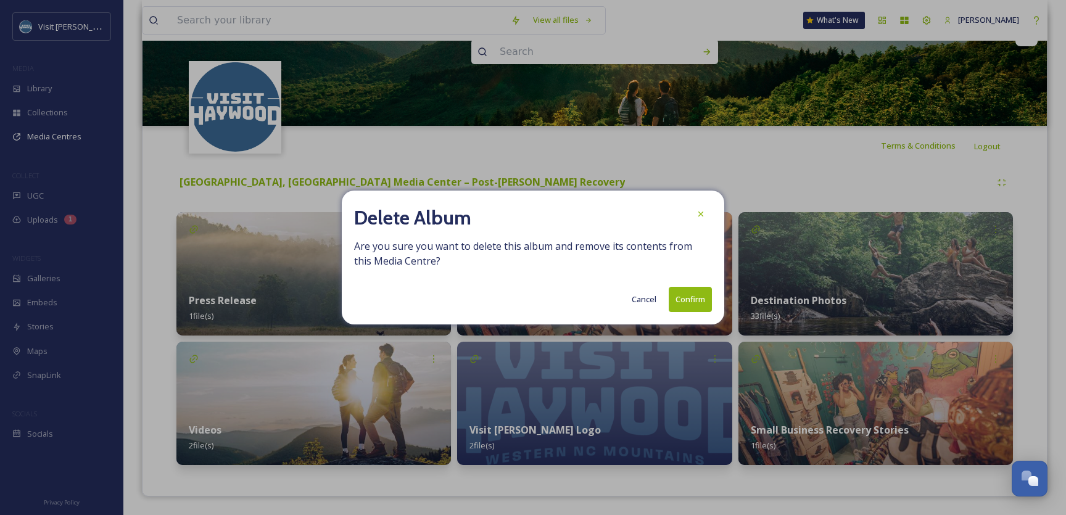
click at [697, 297] on button "Confirm" at bounding box center [690, 299] width 43 height 25
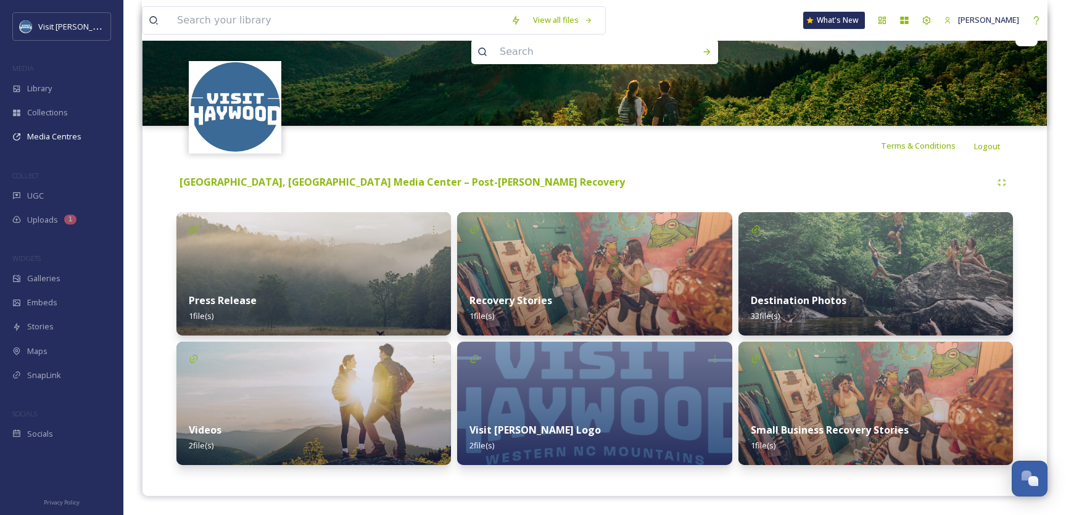
click at [716, 169] on div "[GEOGRAPHIC_DATA], [GEOGRAPHIC_DATA] Media Center – Post-[PERSON_NAME] Recovery…" at bounding box center [595, 321] width 886 height 312
click at [995, 227] on icon at bounding box center [996, 230] width 10 height 10
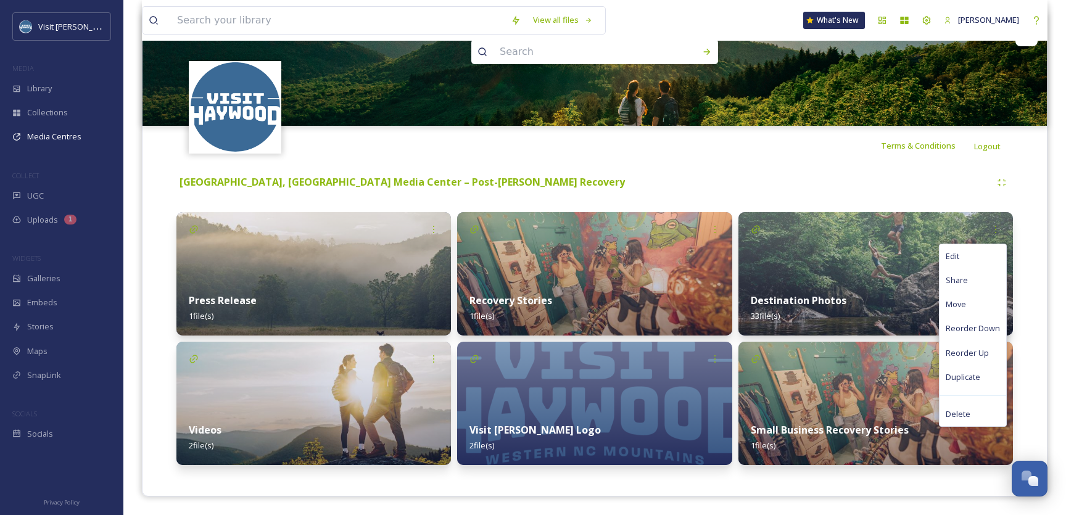
click at [821, 179] on div "[GEOGRAPHIC_DATA], [GEOGRAPHIC_DATA] Media Center – Post-[PERSON_NAME] Recovery" at bounding box center [583, 182] width 815 height 15
